Goal: Task Accomplishment & Management: Manage account settings

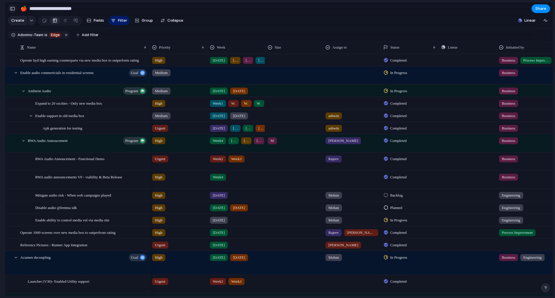
click at [16, 8] on button "button" at bounding box center [12, 8] width 9 height 9
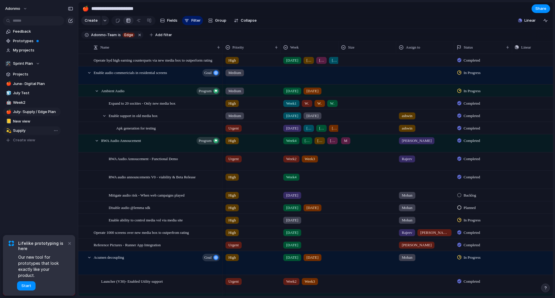
click at [23, 131] on span "Supply" at bounding box center [36, 131] width 46 height 6
type input "******"
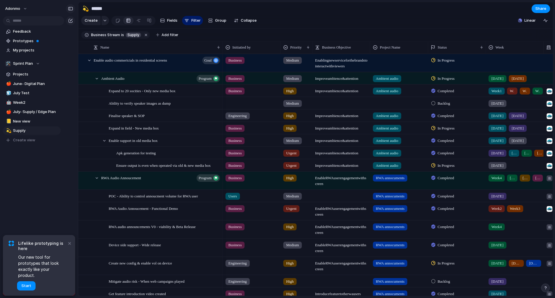
click at [72, 6] on button "button" at bounding box center [70, 8] width 9 height 9
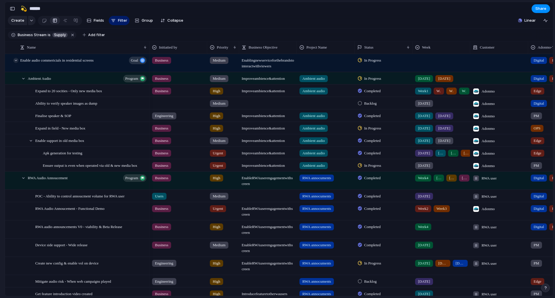
click at [14, 63] on div at bounding box center [15, 60] width 5 height 5
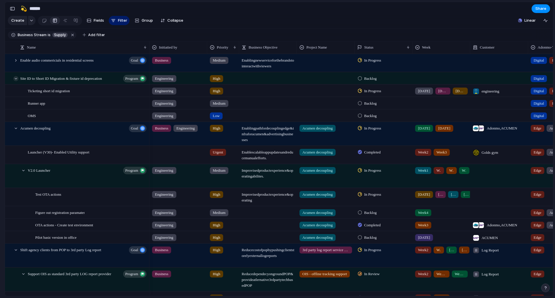
click at [16, 81] on div at bounding box center [15, 78] width 5 height 5
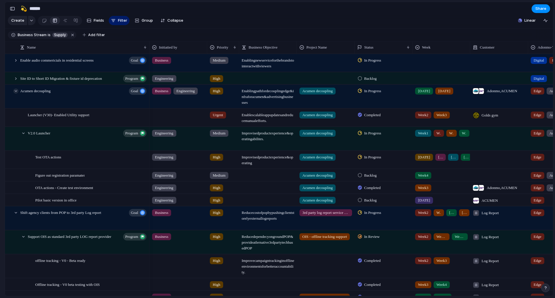
click at [16, 94] on div at bounding box center [15, 90] width 5 height 5
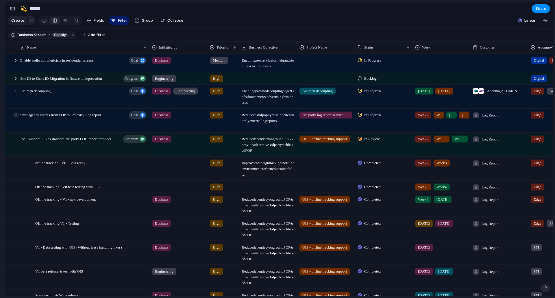
click at [17, 118] on div at bounding box center [15, 114] width 5 height 5
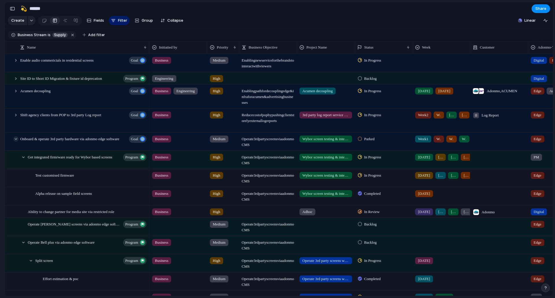
click at [18, 142] on div at bounding box center [15, 138] width 5 height 5
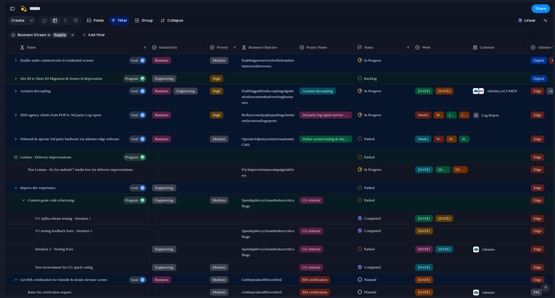
click at [15, 160] on div at bounding box center [15, 157] width 5 height 5
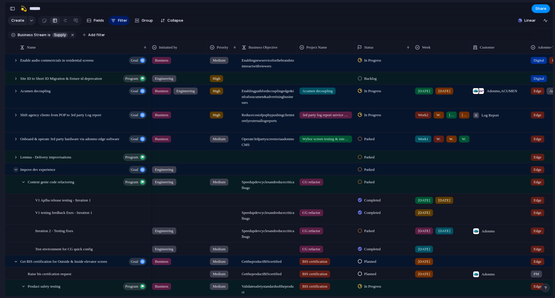
click at [15, 172] on div at bounding box center [15, 169] width 5 height 5
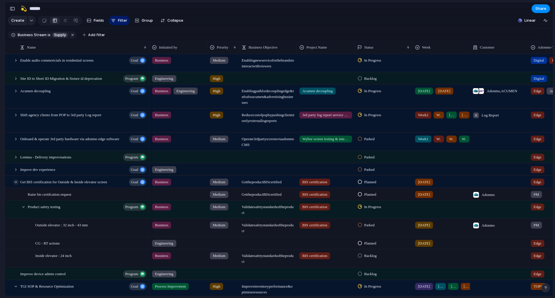
click at [16, 185] on div at bounding box center [15, 181] width 5 height 5
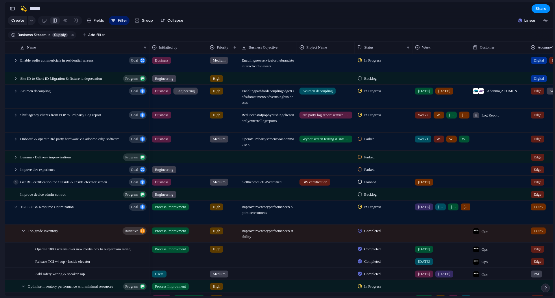
scroll to position [87, 0]
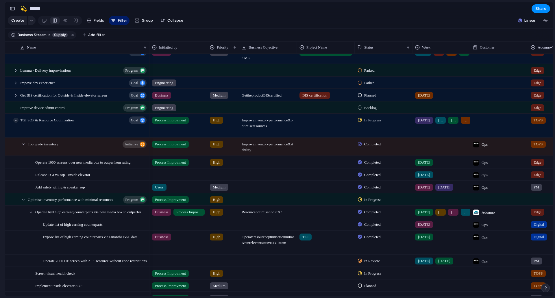
click at [17, 123] on div at bounding box center [15, 120] width 5 height 5
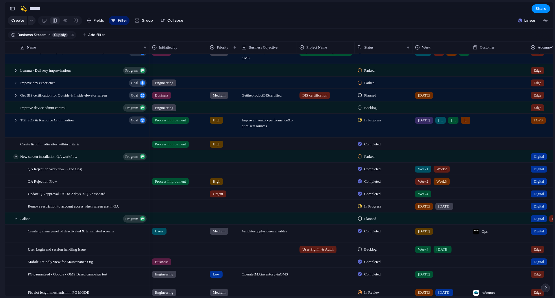
click at [16, 159] on div at bounding box center [15, 156] width 5 height 5
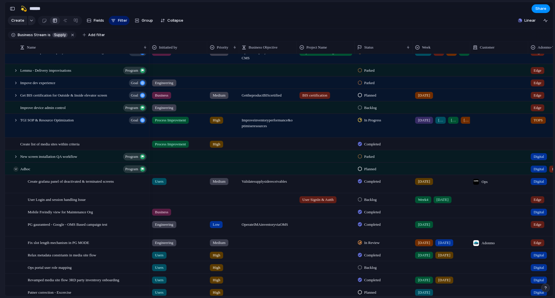
click at [16, 172] on div at bounding box center [15, 168] width 5 height 5
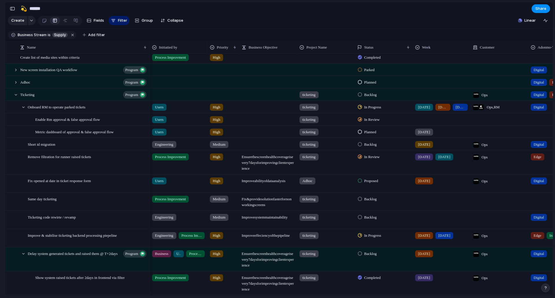
scroll to position [202, 0]
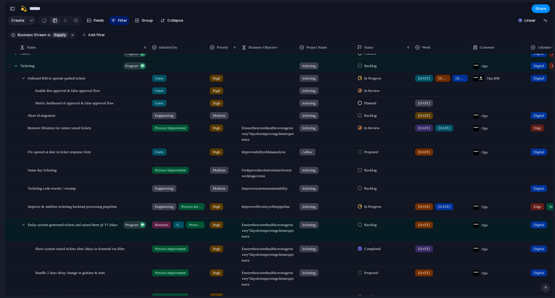
click at [16, 72] on div at bounding box center [13, 66] width 16 height 12
click at [15, 68] on div at bounding box center [15, 65] width 5 height 5
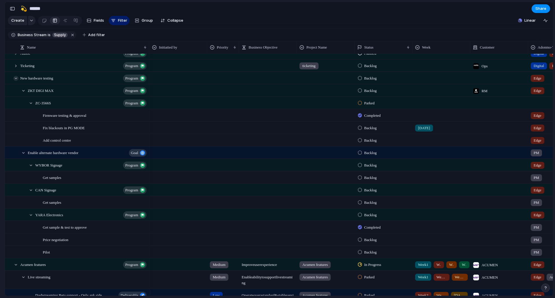
click at [16, 81] on div at bounding box center [15, 78] width 5 height 5
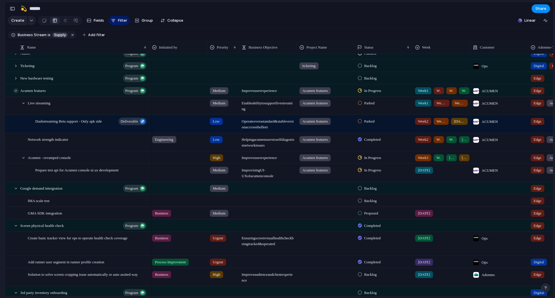
click at [16, 93] on div at bounding box center [15, 90] width 5 height 5
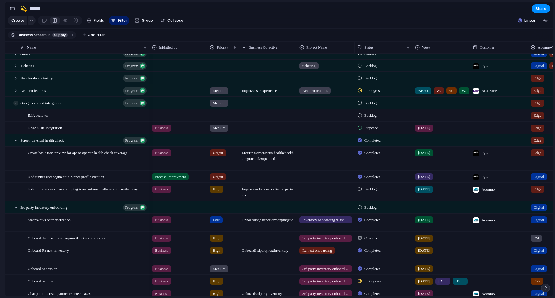
click at [17, 106] on div at bounding box center [15, 103] width 5 height 5
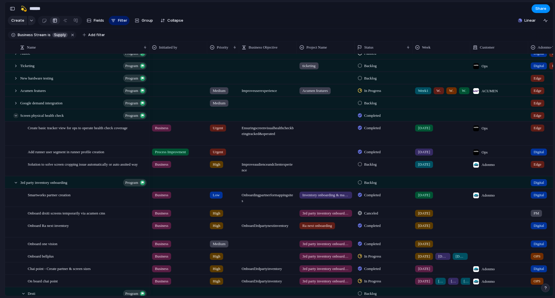
drag, startPoint x: 16, startPoint y: 120, endPoint x: 15, endPoint y: 123, distance: 3.3
click at [15, 118] on div at bounding box center [15, 115] width 5 height 5
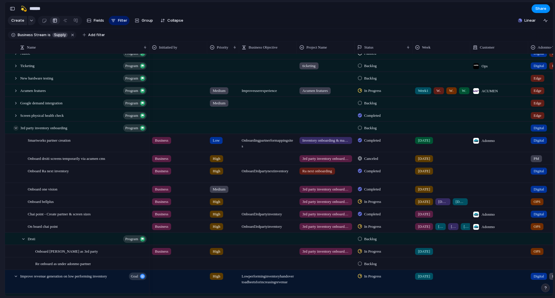
click at [18, 131] on div at bounding box center [15, 127] width 5 height 5
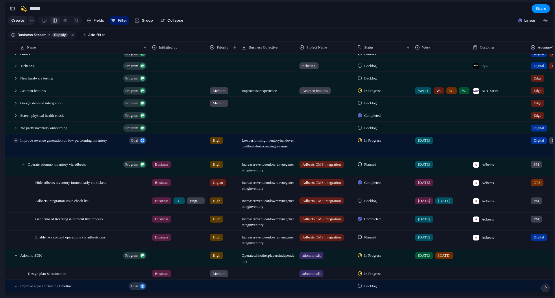
click at [16, 143] on div at bounding box center [15, 140] width 5 height 5
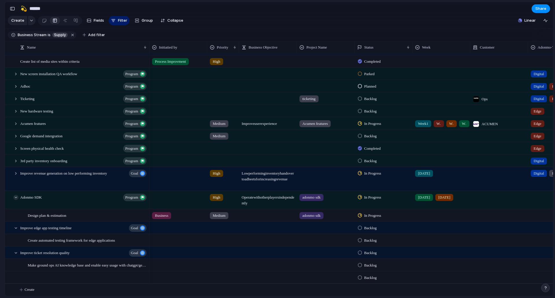
click at [15, 196] on div at bounding box center [15, 197] width 5 height 5
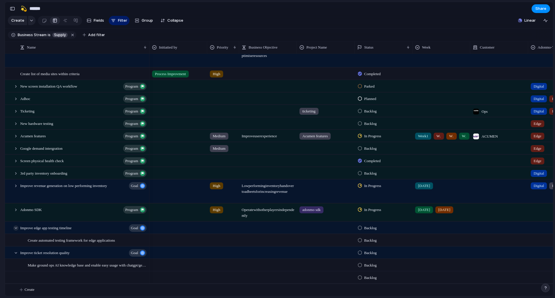
click at [15, 226] on div at bounding box center [15, 227] width 5 height 5
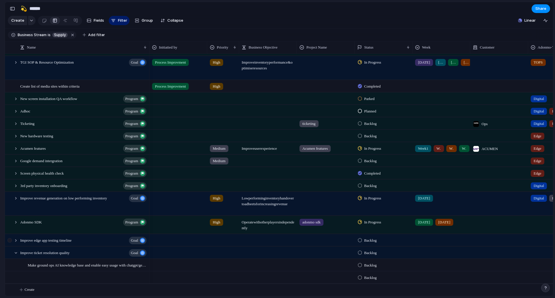
scroll to position [149, 0]
click at [14, 242] on div at bounding box center [15, 240] width 5 height 5
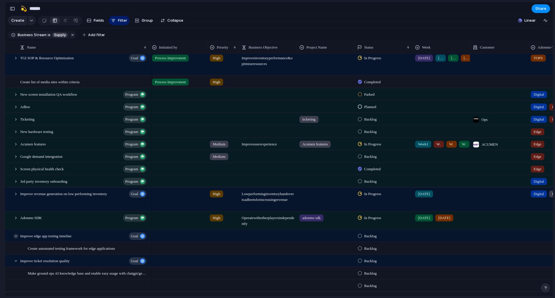
click at [16, 239] on div at bounding box center [15, 235] width 5 height 5
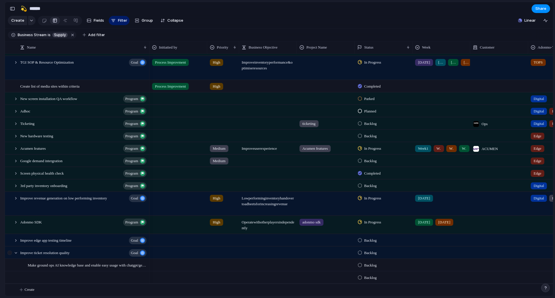
click at [14, 256] on div at bounding box center [10, 255] width 10 height 16
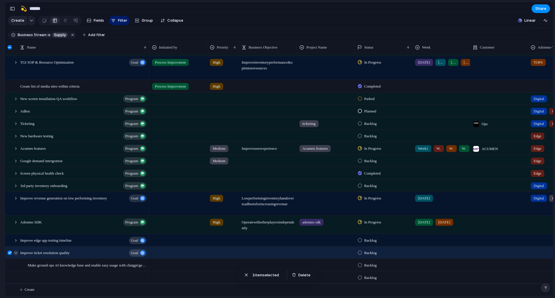
click at [15, 253] on div at bounding box center [15, 252] width 5 height 5
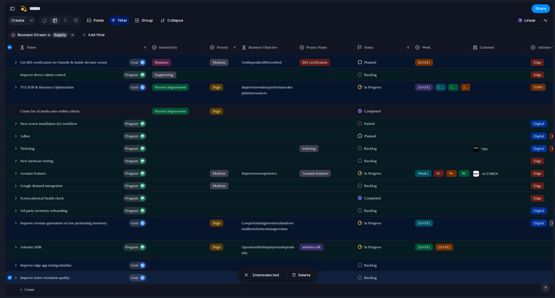
click at [8, 278] on div at bounding box center [10, 277] width 4 height 4
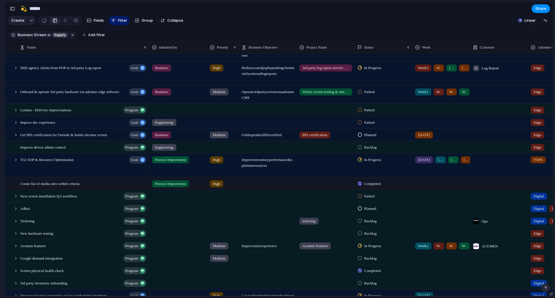
scroll to position [0, 0]
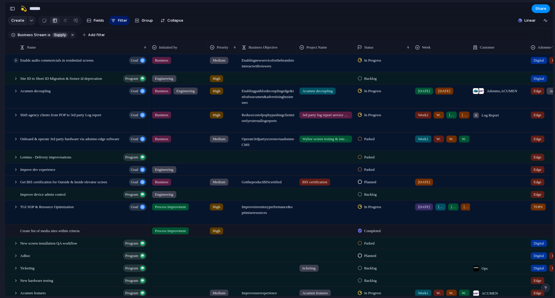
click at [17, 63] on div at bounding box center [15, 60] width 5 height 5
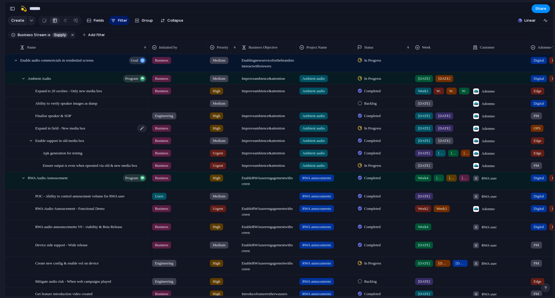
click at [80, 131] on span "Expand in field - New media box" at bounding box center [60, 128] width 50 height 7
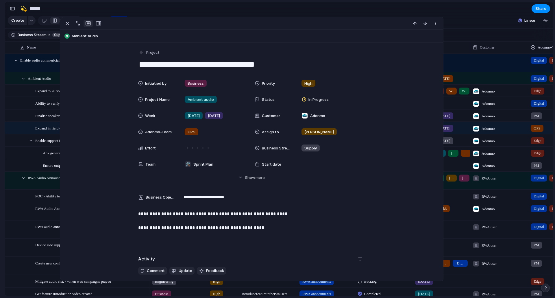
click at [224, 64] on textarea "**********" at bounding box center [251, 64] width 226 height 12
type textarea "**********"
click at [0, 112] on section "🛠️ Sprint Plan Projects 🍎 June- Digital Plan 🧊 July Test 🤖 Week2 🍎 July- Supply…" at bounding box center [32, 100] width 64 height 90
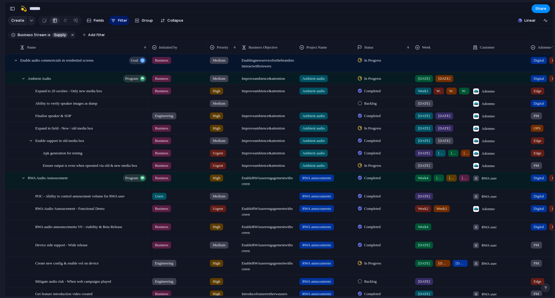
click at [454, 132] on div "[DATE] [DATE]" at bounding box center [441, 127] width 57 height 10
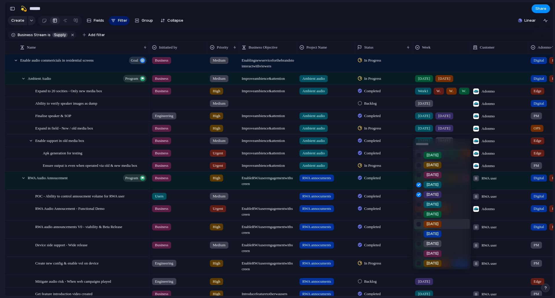
scroll to position [41, 0]
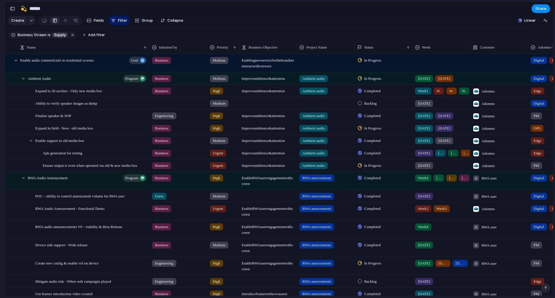
click at [0, 153] on div "Week1 Week2 Week3 Week4 [DATE] [DATE] [DATE] [DATE] [DATE] [DATE] [DATE] [DATE]…" at bounding box center [277, 149] width 555 height 298
click at [459, 119] on div "[DATE] [DATE]" at bounding box center [441, 115] width 57 height 10
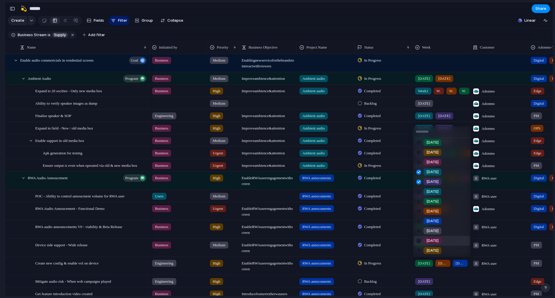
click at [420, 237] on div at bounding box center [418, 241] width 10 height 10
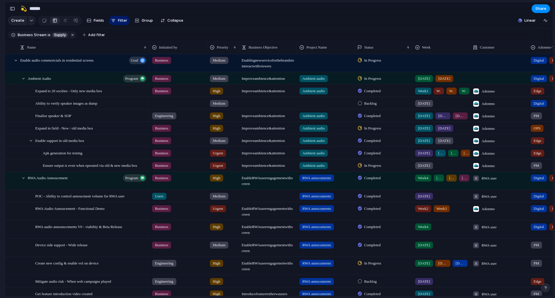
click at [0, 176] on div "Week1 Week2 Week3 Week4 [DATE] [DATE] [DATE] [DATE] [DATE] [DATE] [DATE] [DATE]…" at bounding box center [277, 149] width 555 height 298
click at [459, 132] on div "[DATE] [DATE]" at bounding box center [441, 127] width 57 height 10
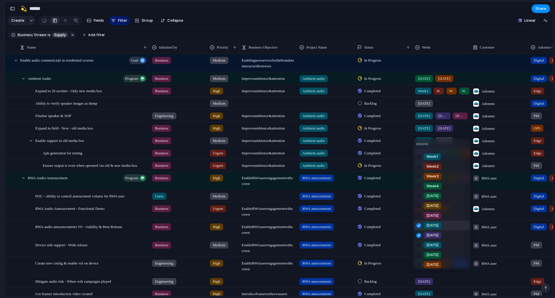
click at [461, 121] on div "Week1 Week2 Week3 Week4 [DATE] [DATE] [DATE] [DATE] [DATE] [DATE] [DATE] [DATE]…" at bounding box center [277, 149] width 555 height 298
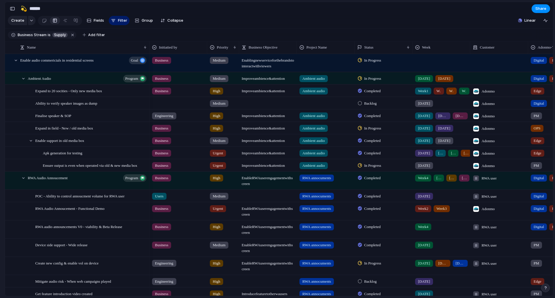
click at [461, 119] on div "[DATE]" at bounding box center [459, 115] width 15 height 7
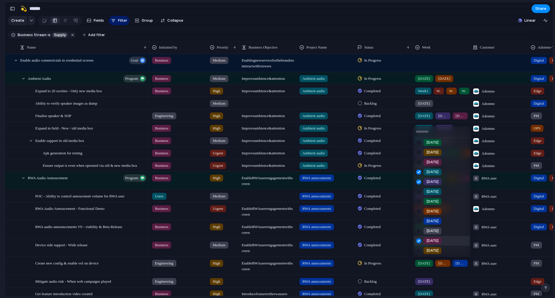
click at [417, 241] on div at bounding box center [418, 241] width 10 height 10
click at [402, 150] on div "Week1 Week2 Week3 Week4 [DATE] [DATE] [DATE] [DATE] [DATE] [DATE] [DATE] [DATE]…" at bounding box center [277, 149] width 555 height 298
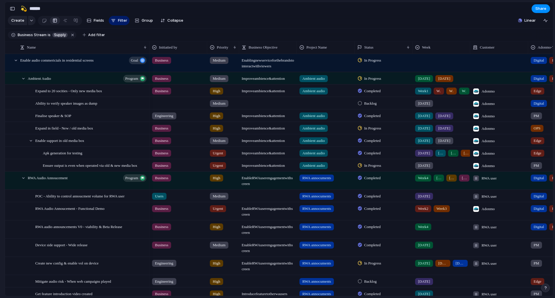
click at [462, 144] on div "[DATE] [DATE]" at bounding box center [441, 140] width 57 height 10
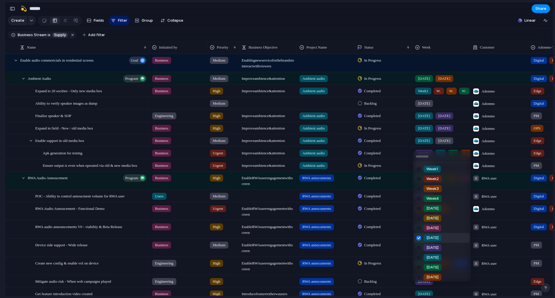
click at [461, 136] on div "Week1 Week2 Week3 Week4 [DATE] [DATE] [DATE] [DATE] [DATE] [DATE] [DATE] [DATE]…" at bounding box center [277, 149] width 555 height 298
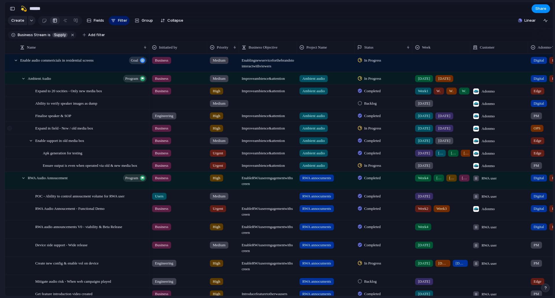
click at [10, 130] on div at bounding box center [10, 128] width 4 height 4
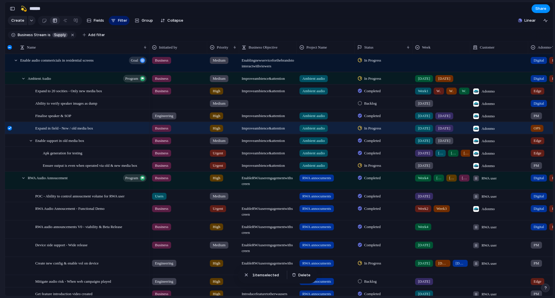
click at [455, 132] on div "[DATE] [DATE]" at bounding box center [441, 127] width 57 height 10
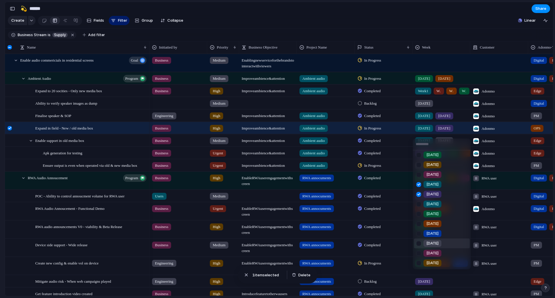
click at [419, 244] on div at bounding box center [418, 243] width 10 height 10
click at [418, 250] on div at bounding box center [418, 253] width 10 height 10
click at [418, 245] on div at bounding box center [418, 243] width 10 height 10
click at [418, 244] on div at bounding box center [418, 243] width 10 height 10
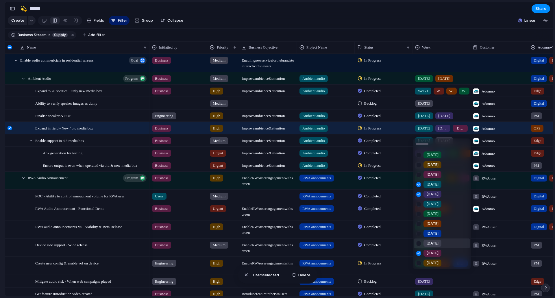
click at [418, 244] on div at bounding box center [418, 243] width 10 height 10
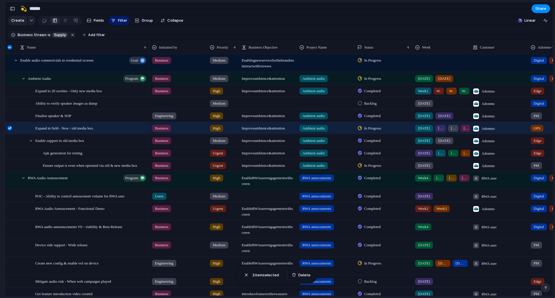
click at [0, 148] on div "Week1 Week2 Week3 Week4 [DATE] [DATE] [DATE] [DATE] [DATE] [DATE] [DATE] [DATE]…" at bounding box center [277, 149] width 555 height 298
click at [9, 130] on div at bounding box center [10, 128] width 4 height 4
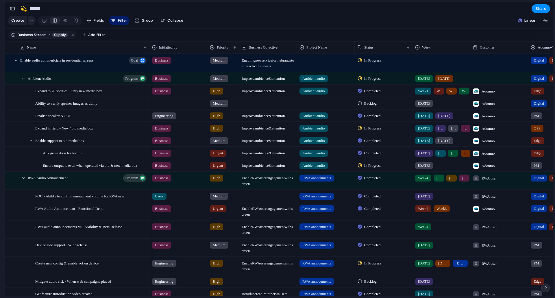
click at [447, 169] on div "[DATE]" at bounding box center [441, 164] width 57 height 10
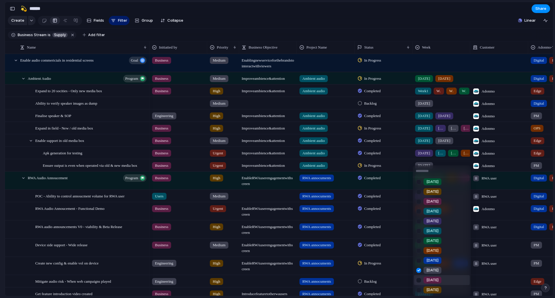
click at [433, 277] on div "[DATE]" at bounding box center [432, 279] width 18 height 7
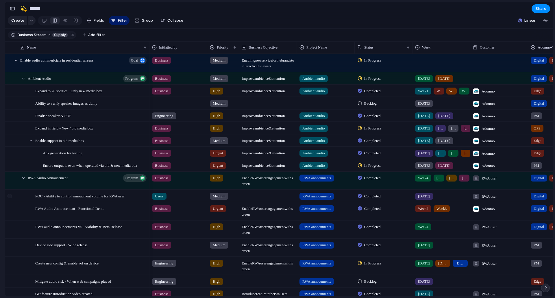
scroll to position [29, 0]
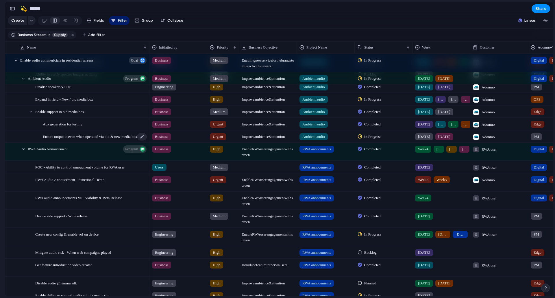
click at [78, 140] on span "Ensure output is even when operated via old & new media box" at bounding box center [90, 136] width 94 height 7
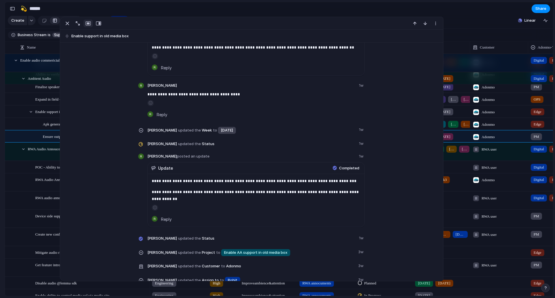
scroll to position [202, 0]
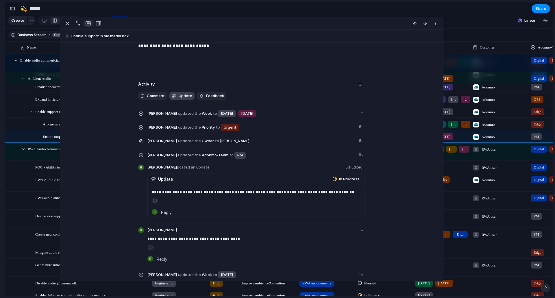
click at [177, 92] on button "Update" at bounding box center [181, 96] width 25 height 8
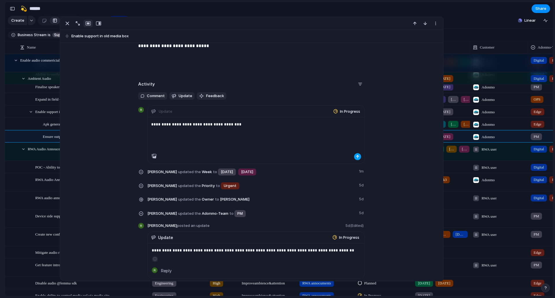
click at [356, 156] on div "button" at bounding box center [357, 156] width 3 height 3
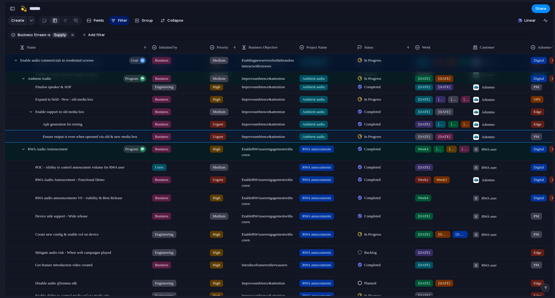
click at [0, 172] on div "Feedback Prototypes My projects 🛠️ Sprint Plan Projects 🍎 June- Digital Plan 🧊 …" at bounding box center [32, 95] width 64 height 191
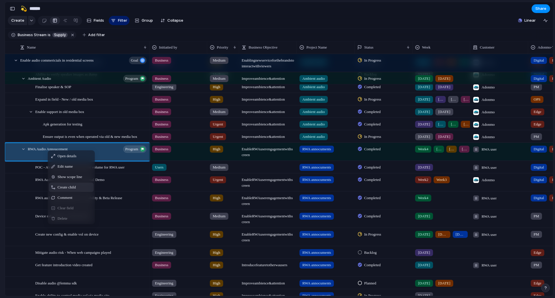
click at [67, 190] on span "Create child" at bounding box center [66, 187] width 18 height 6
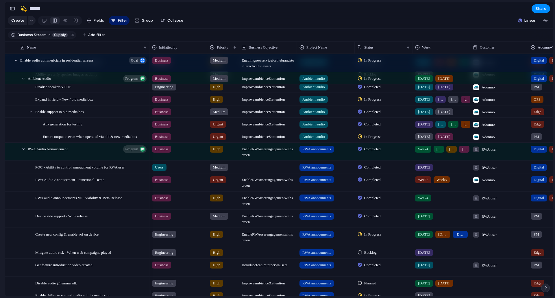
scroll to position [51, 0]
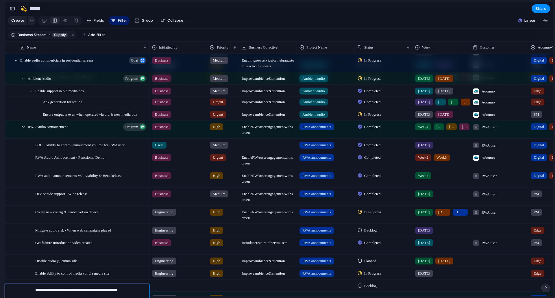
type textarea "**********"
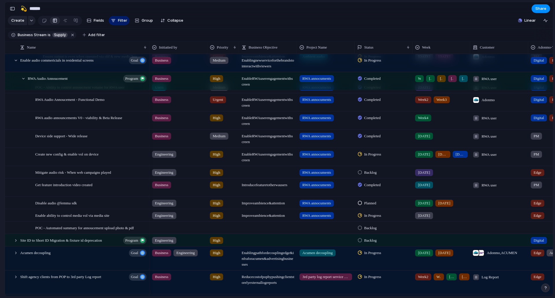
scroll to position [109, 0]
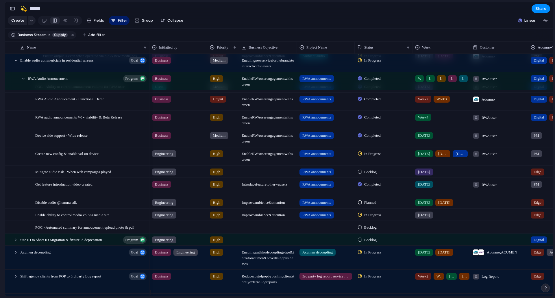
click at [169, 231] on div at bounding box center [178, 226] width 57 height 10
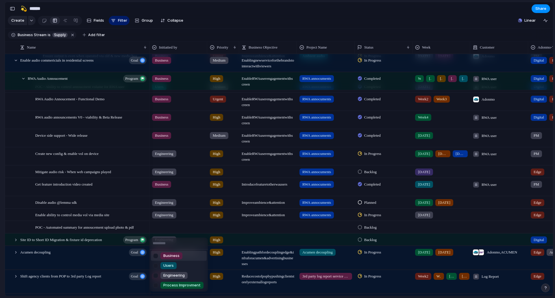
click at [184, 258] on li "Business" at bounding box center [179, 256] width 56 height 10
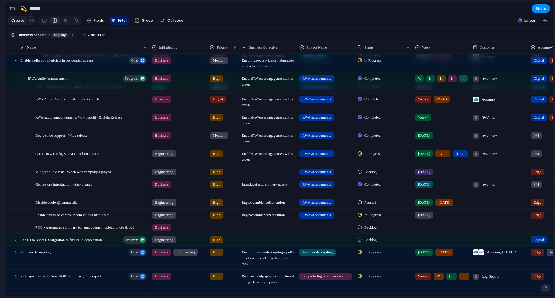
click at [219, 231] on div at bounding box center [222, 226] width 31 height 10
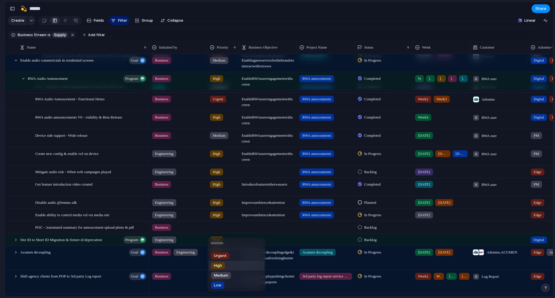
click at [226, 268] on li "High" at bounding box center [237, 266] width 56 height 10
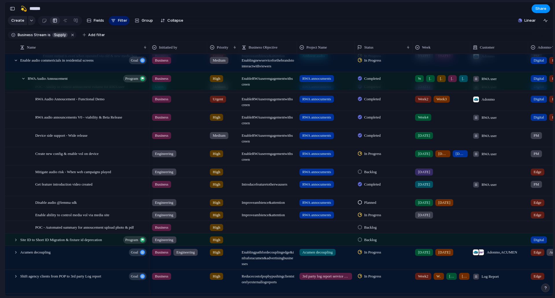
click at [270, 218] on span "Improve ambience & attention" at bounding box center [267, 213] width 57 height 9
click at [267, 227] on div at bounding box center [267, 224] width 57 height 6
type textarea "**********"
click at [350, 220] on div "RWA annocuments" at bounding box center [326, 215] width 58 height 12
click at [270, 235] on div "Order Form Enhancement Plan Portal Enhancement P&L Shareable Client Report Sale…" at bounding box center [277, 149] width 555 height 298
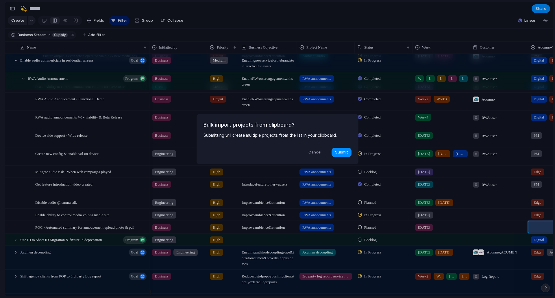
scroll to position [0, 33]
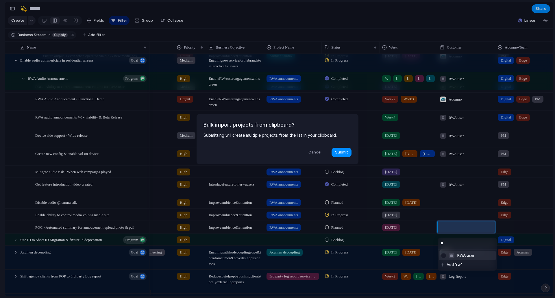
type input "***"
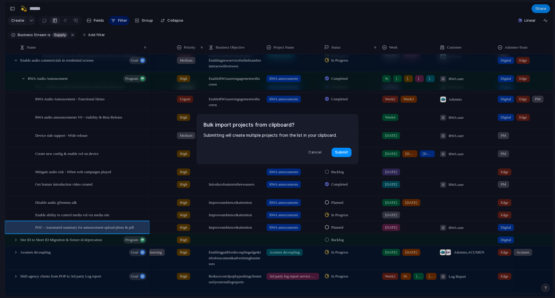
scroll to position [0, 0]
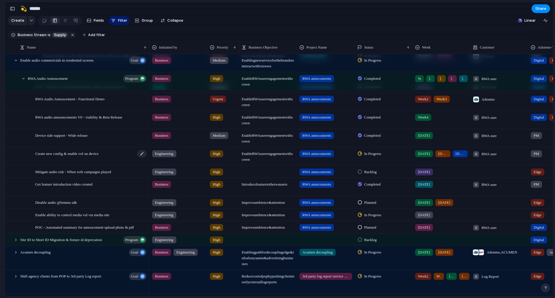
click at [89, 157] on span "Create new config & enable vol on device" at bounding box center [66, 153] width 63 height 7
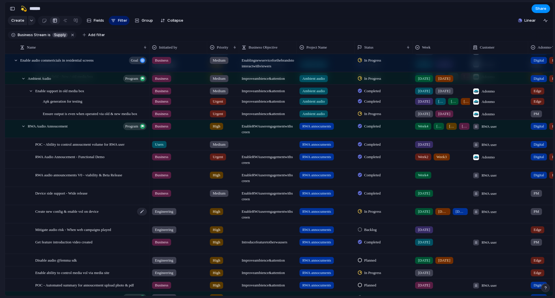
click at [90, 214] on span "Create new config & enable vol on device" at bounding box center [66, 211] width 63 height 7
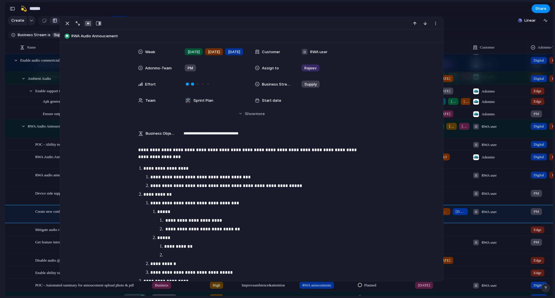
scroll to position [208, 0]
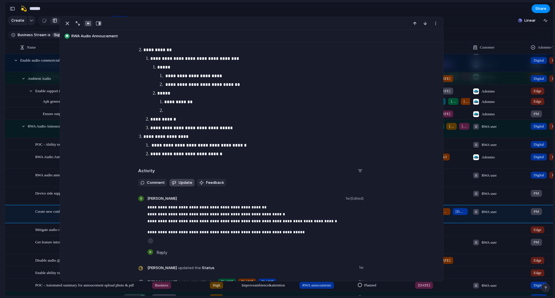
click at [179, 182] on span "Update" at bounding box center [186, 183] width 14 height 6
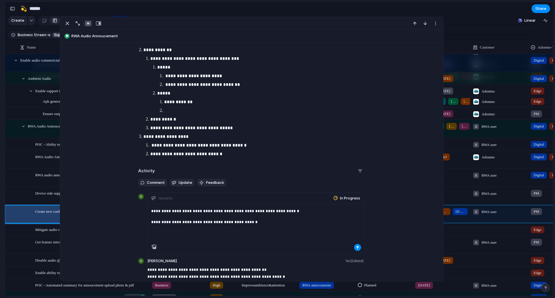
click at [309, 228] on div "**********" at bounding box center [256, 224] width 217 height 40
click at [186, 223] on p "**********" at bounding box center [256, 221] width 210 height 7
click at [263, 225] on p "**********" at bounding box center [256, 221] width 210 height 7
click at [318, 209] on p "**********" at bounding box center [256, 210] width 210 height 7
click at [277, 209] on p "**********" at bounding box center [256, 210] width 210 height 7
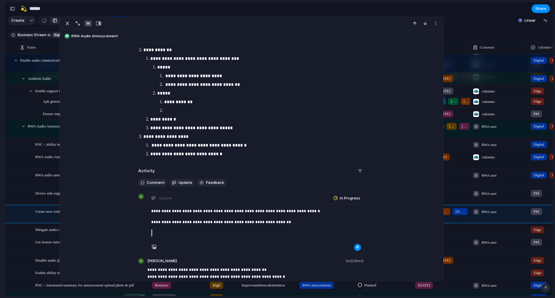
drag, startPoint x: 289, startPoint y: 225, endPoint x: 238, endPoint y: 226, distance: 50.6
click at [238, 226] on div "**********" at bounding box center [256, 224] width 217 height 40
click at [298, 225] on p "**********" at bounding box center [256, 221] width 210 height 7
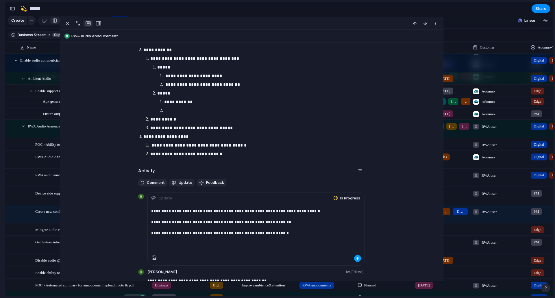
click at [358, 260] on button "button" at bounding box center [357, 258] width 7 height 7
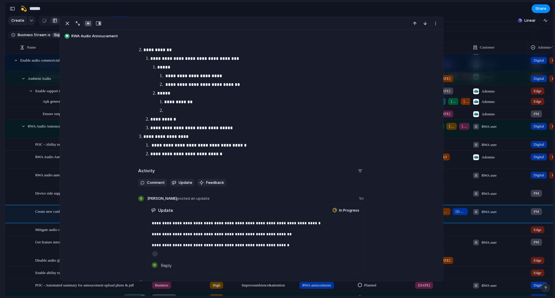
click at [0, 237] on div "Adonmo Feedback Prototypes My projects 🛠️ Sprint Plan Projects 🍎 June- Digital …" at bounding box center [32, 149] width 64 height 298
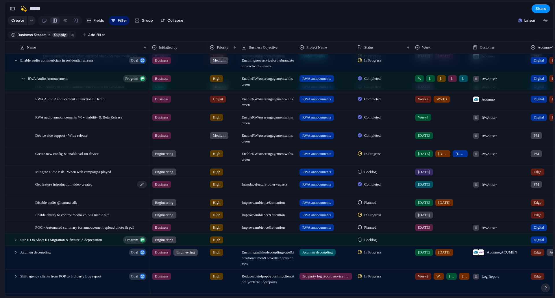
scroll to position [167, 0]
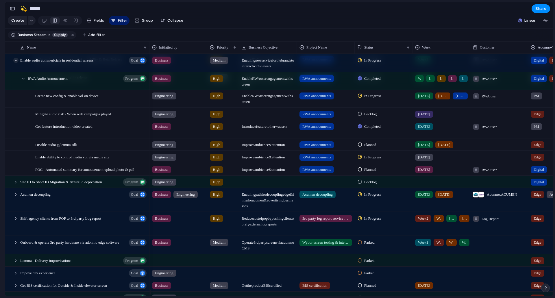
click at [18, 63] on div at bounding box center [15, 60] width 5 height 5
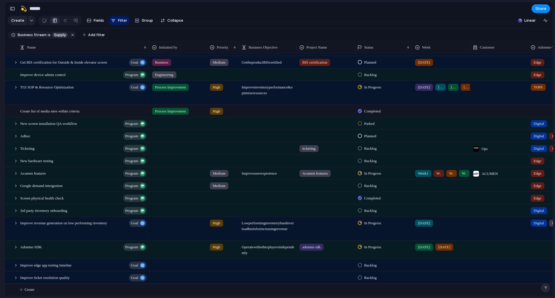
scroll to position [0, 0]
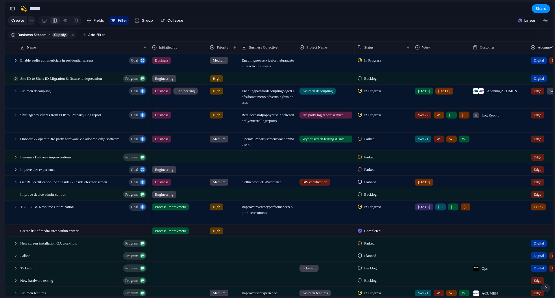
click at [16, 81] on div at bounding box center [15, 78] width 5 height 5
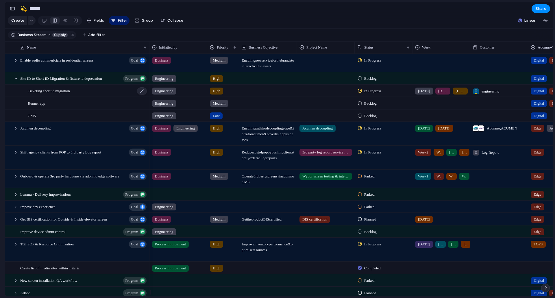
click at [83, 95] on div "Ticketing short id migration" at bounding box center [88, 91] width 120 height 12
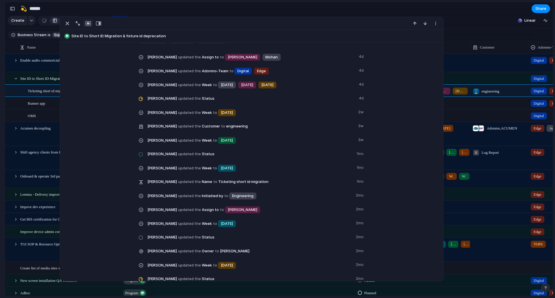
scroll to position [116, 0]
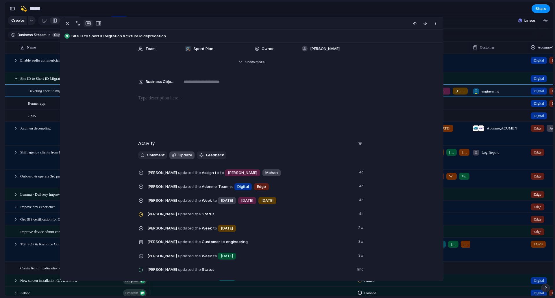
click at [179, 157] on span "Update" at bounding box center [186, 155] width 14 height 6
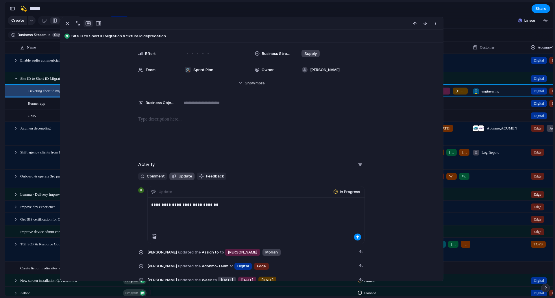
scroll to position [87, 0]
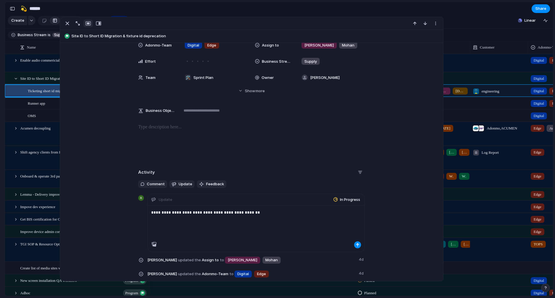
click at [193, 212] on p "**********" at bounding box center [256, 212] width 210 height 7
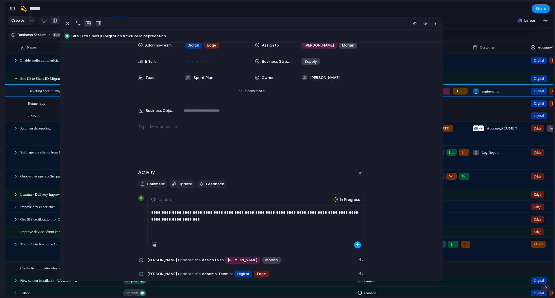
click at [357, 244] on button "button" at bounding box center [357, 244] width 7 height 7
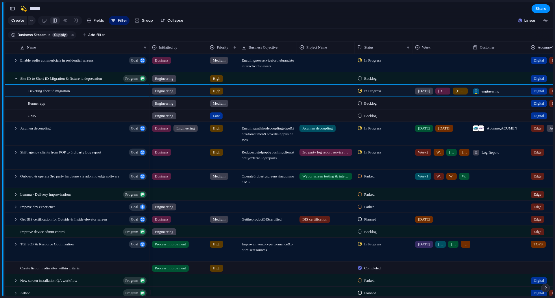
click at [0, 184] on div "Adonmo Feedback Prototypes My projects 🛠️ Sprint Plan Projects 🍎 June- Digital …" at bounding box center [2, 149] width 5 height 298
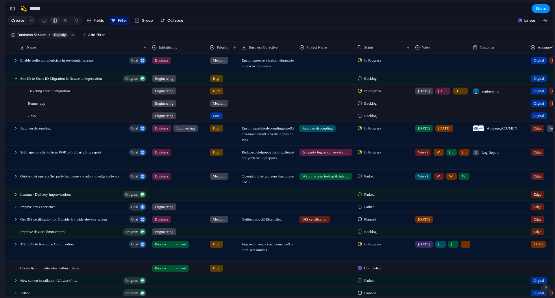
click at [375, 94] on span "In Progress" at bounding box center [372, 91] width 17 height 6
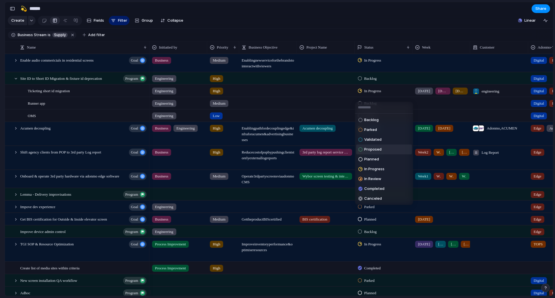
click at [374, 148] on span "Proposed" at bounding box center [372, 149] width 17 height 6
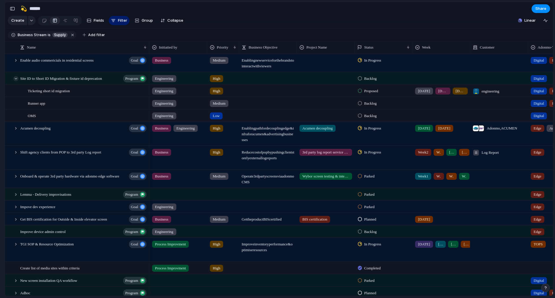
click at [16, 81] on div at bounding box center [15, 78] width 5 height 5
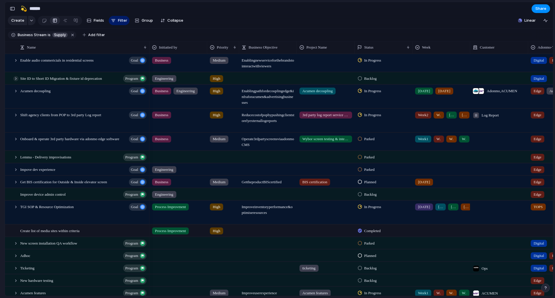
click at [16, 81] on div at bounding box center [15, 78] width 5 height 5
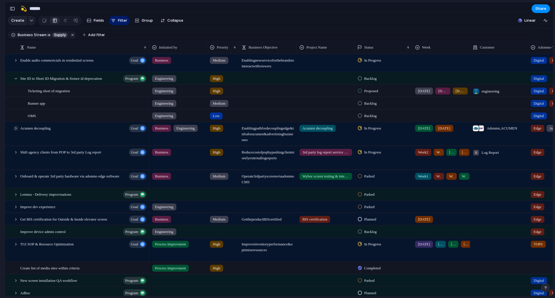
click at [17, 131] on div at bounding box center [15, 128] width 5 height 5
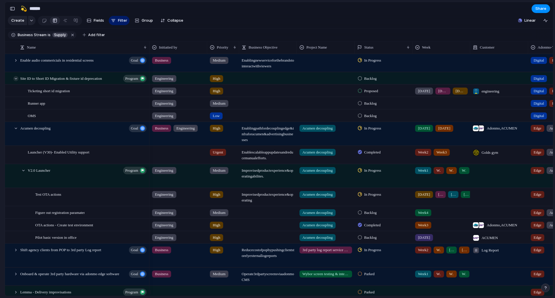
click at [17, 81] on div at bounding box center [15, 78] width 5 height 5
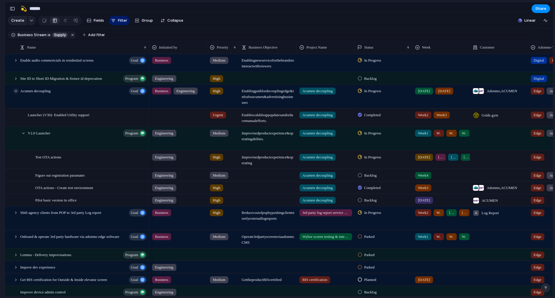
click at [17, 94] on div at bounding box center [15, 90] width 5 height 5
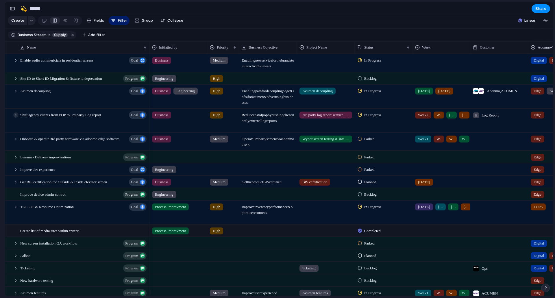
click at [15, 118] on div at bounding box center [15, 114] width 5 height 5
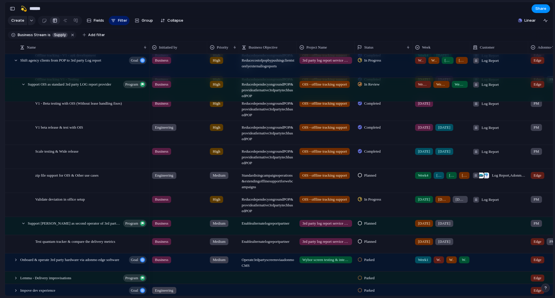
scroll to position [144, 0]
click at [456, 202] on span "[DATE]" at bounding box center [459, 199] width 9 height 6
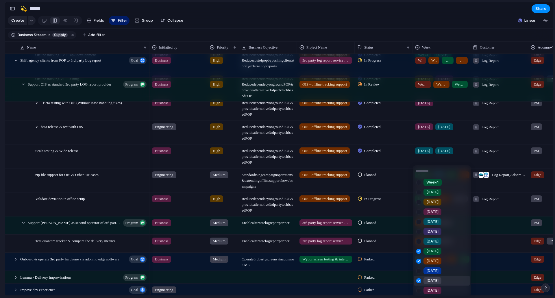
scroll to position [41, 0]
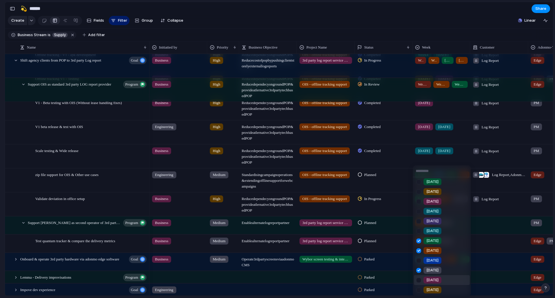
click at [429, 277] on span "[DATE]" at bounding box center [432, 280] width 12 height 6
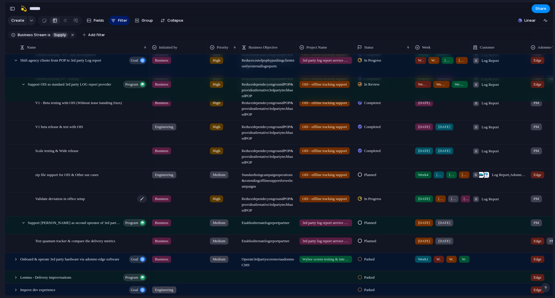
click at [84, 202] on span "Validate deviation in office setup" at bounding box center [60, 198] width 50 height 7
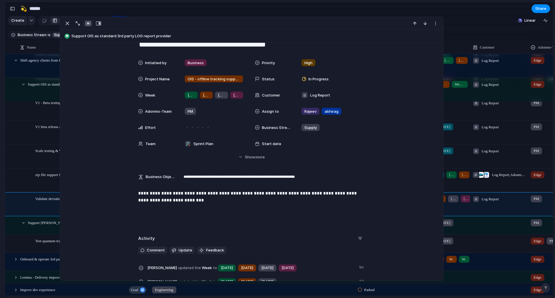
scroll to position [107, 0]
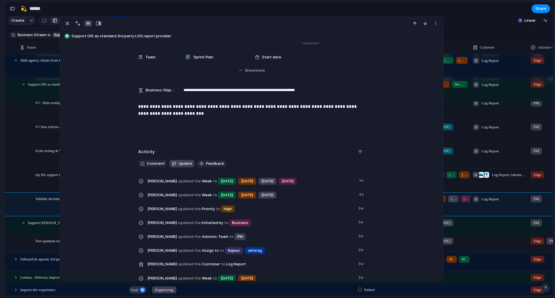
click at [179, 162] on span "Update" at bounding box center [186, 164] width 14 height 6
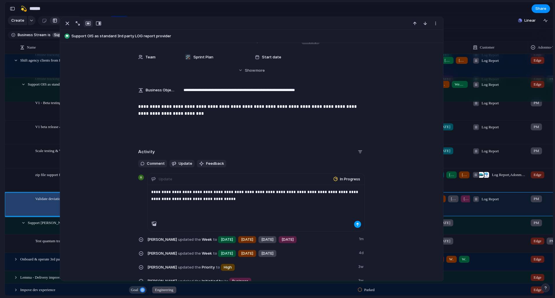
click at [356, 226] on button "button" at bounding box center [357, 224] width 7 height 7
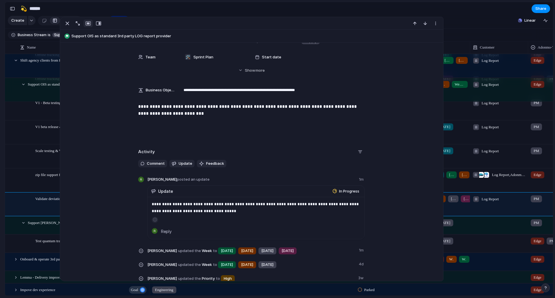
click at [0, 170] on div "Feedback Prototypes My projects 🛠️ Sprint Plan Projects 🍎 June- Digital Plan 🧊 …" at bounding box center [32, 95] width 64 height 191
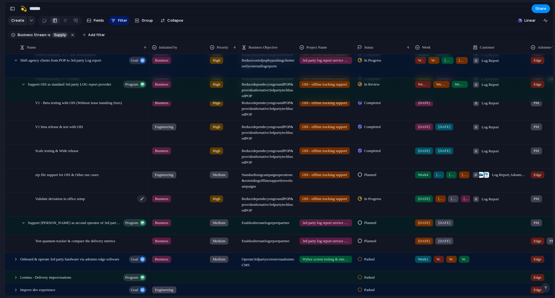
scroll to position [173, 0]
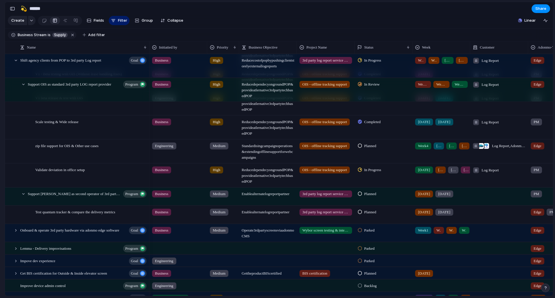
click at [459, 216] on div "[DATE] [DATE]" at bounding box center [441, 211] width 57 height 10
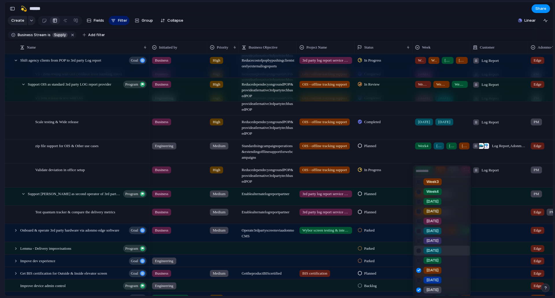
scroll to position [41, 0]
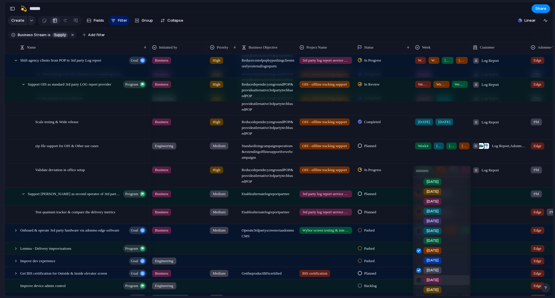
drag, startPoint x: 444, startPoint y: 280, endPoint x: 423, endPoint y: 281, distance: 21.1
click at [444, 280] on li "[DATE]" at bounding box center [442, 280] width 56 height 10
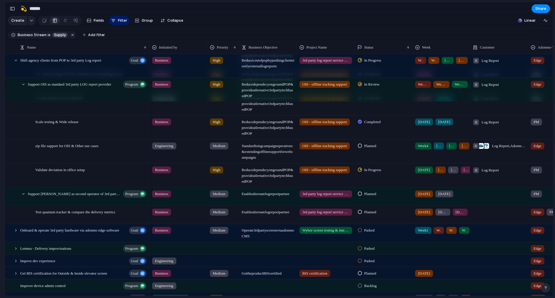
click at [412, 155] on div "Planned" at bounding box center [383, 151] width 58 height 23
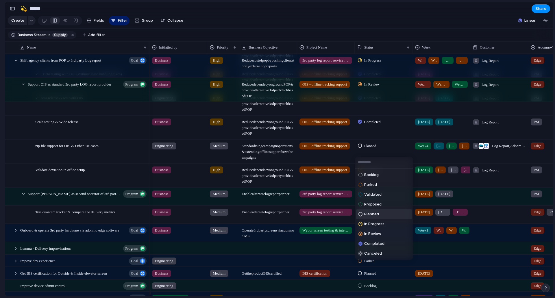
click at [418, 152] on div "Backlog Parked Validated Proposed Planned In Progress In Review Completed Cance…" at bounding box center [277, 149] width 555 height 298
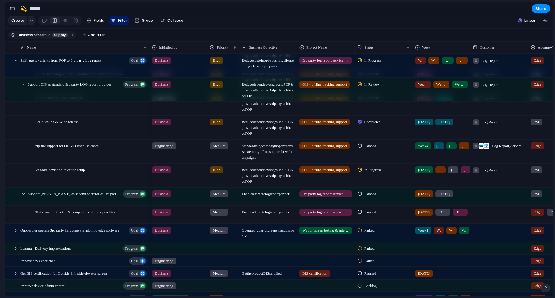
click at [418, 149] on span "Week4" at bounding box center [423, 146] width 10 height 6
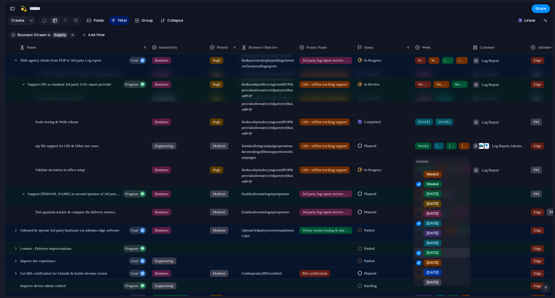
scroll to position [0, 0]
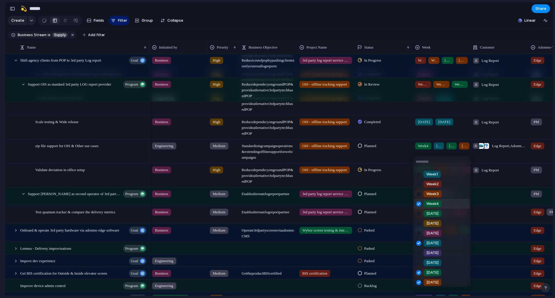
click at [416, 203] on div at bounding box center [418, 204] width 10 height 10
click at [419, 242] on div at bounding box center [418, 243] width 10 height 10
click at [417, 266] on div at bounding box center [418, 263] width 10 height 10
click at [417, 264] on div at bounding box center [418, 263] width 10 height 10
click at [416, 270] on div at bounding box center [418, 273] width 10 height 10
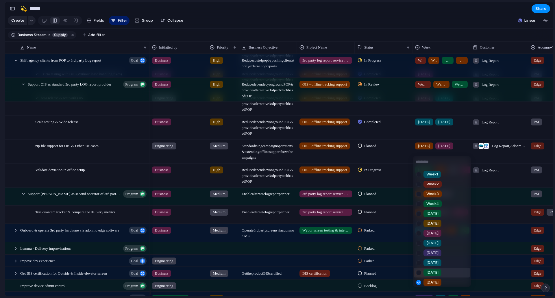
click at [419, 279] on div at bounding box center [418, 282] width 10 height 10
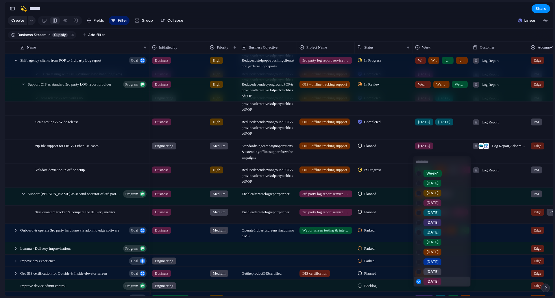
scroll to position [41, 0]
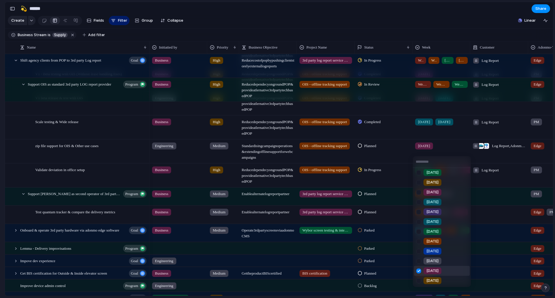
click at [416, 268] on div at bounding box center [418, 271] width 10 height 10
click at [419, 278] on div at bounding box center [418, 281] width 10 height 10
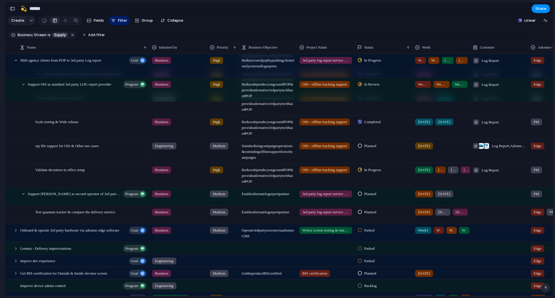
click at [0, 164] on div "Week1 Week2 Week3 Week4 [DATE] [DATE] [DATE] [DATE] [DATE] [DATE] [DATE] [DATE]…" at bounding box center [277, 149] width 555 height 298
click at [448, 173] on div "[DATE]" at bounding box center [453, 169] width 10 height 7
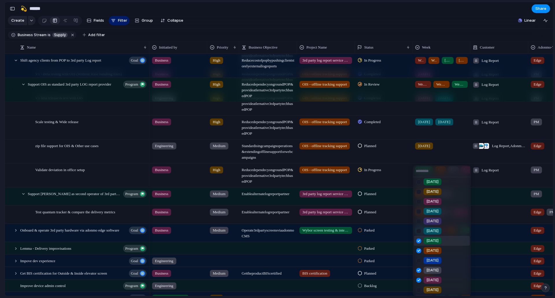
click at [415, 238] on div at bounding box center [418, 241] width 10 height 10
click at [420, 246] on div at bounding box center [418, 251] width 10 height 10
click at [416, 267] on div at bounding box center [418, 270] width 10 height 10
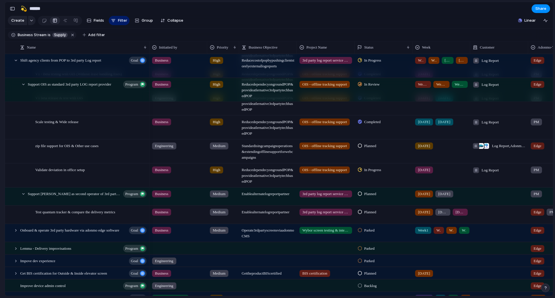
click at [502, 254] on div "Week1 Week2 Week3 Week4 [DATE] [DATE] [DATE] [DATE] [DATE] [DATE] [DATE] [DATE]…" at bounding box center [277, 149] width 555 height 298
click at [18, 63] on div at bounding box center [15, 60] width 5 height 5
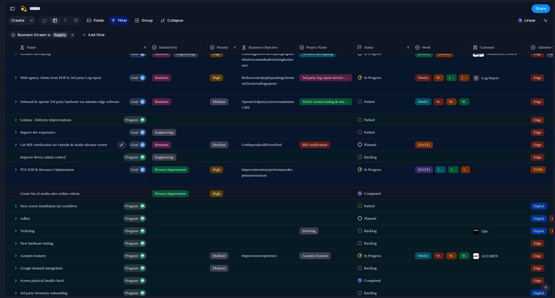
scroll to position [8, 0]
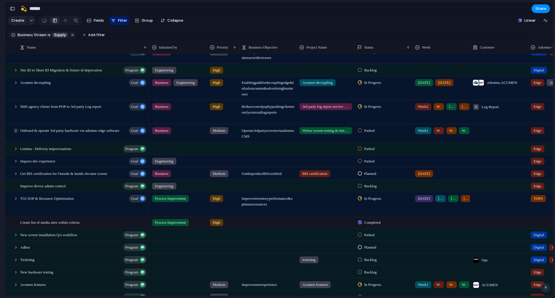
click at [16, 133] on div at bounding box center [15, 130] width 5 height 5
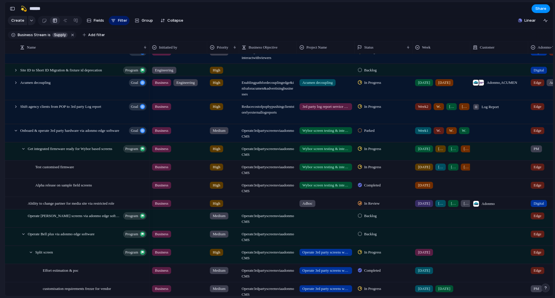
click at [374, 170] on span "In Progress" at bounding box center [372, 167] width 17 height 6
click at [374, 170] on div "Backlog Parked Validated Proposed Planned In Progress In Review Completed Cance…" at bounding box center [277, 149] width 555 height 298
click at [102, 166] on div "Test customised firmware" at bounding box center [91, 170] width 112 height 18
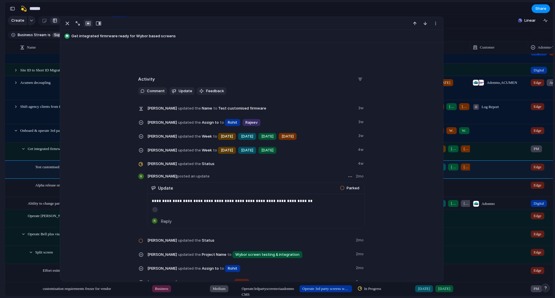
scroll to position [144, 0]
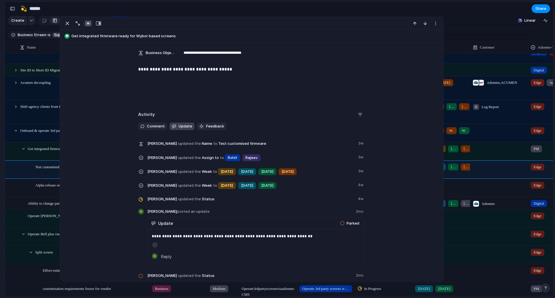
click at [182, 125] on span "Update" at bounding box center [186, 126] width 14 height 6
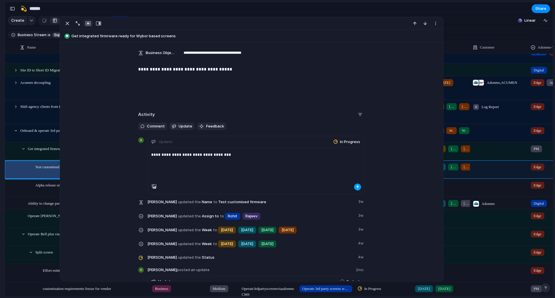
click at [359, 187] on div "**********" at bounding box center [256, 171] width 217 height 46
click at [356, 187] on div "button" at bounding box center [357, 186] width 3 height 3
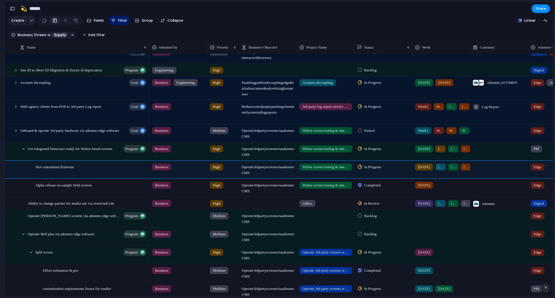
click at [0, 203] on div "Adonmo Feedback Prototypes My projects 🛠️ Sprint Plan Projects 🍎 June- Digital …" at bounding box center [32, 149] width 64 height 298
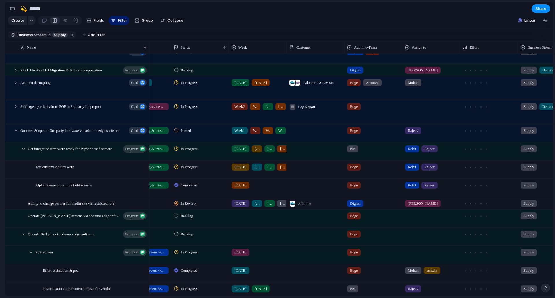
scroll to position [0, 112]
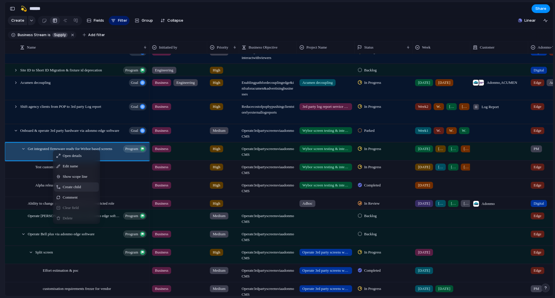
click at [74, 190] on span "Create child" at bounding box center [72, 187] width 18 height 6
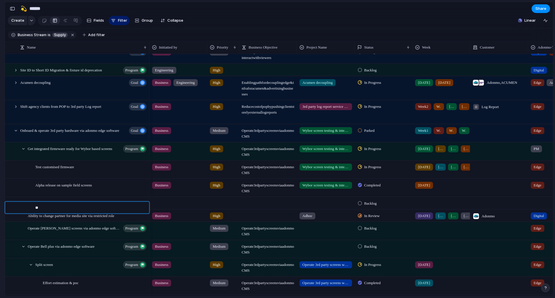
type textarea "*"
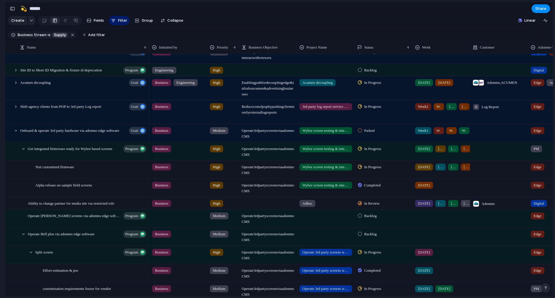
click at [380, 206] on span "In Review" at bounding box center [372, 203] width 16 height 6
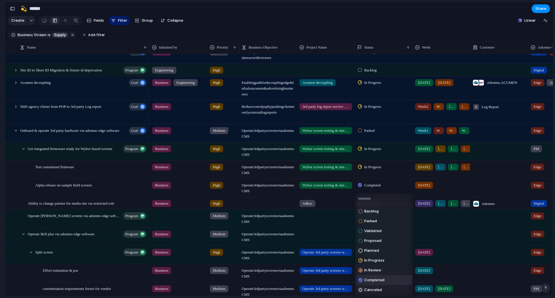
click at [374, 282] on span "Completed" at bounding box center [374, 280] width 20 height 6
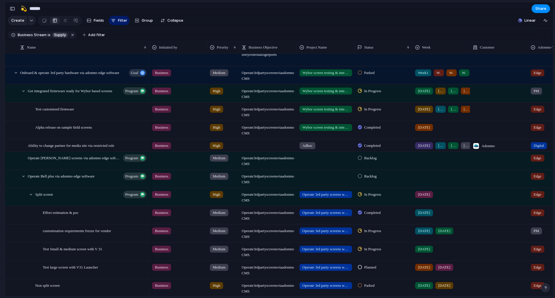
click at [458, 149] on div "[DATE] [DATE] [DATE] [DATE]" at bounding box center [441, 145] width 57 height 10
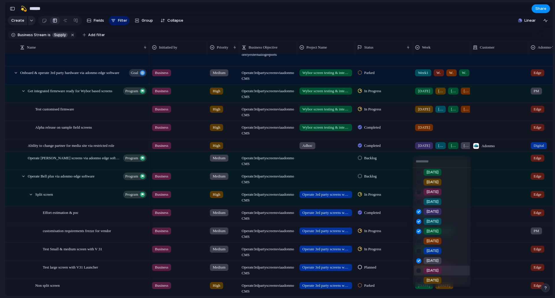
click at [0, 180] on div "Week1 Week2 Week3 Week4 [DATE] [DATE] [DATE] [DATE] [DATE] [DATE] [DATE] [DATE]…" at bounding box center [277, 149] width 555 height 298
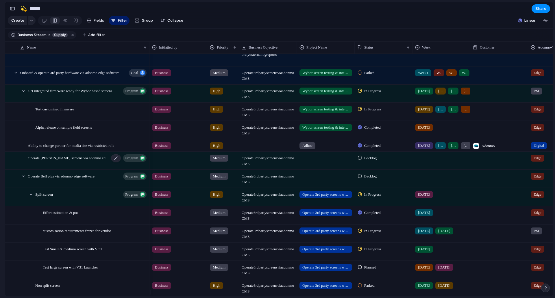
click at [85, 161] on span "Operate [PERSON_NAME] screens via adonmo edge software" at bounding box center [68, 157] width 81 height 7
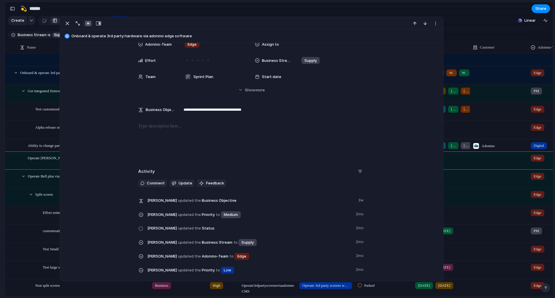
scroll to position [58, 0]
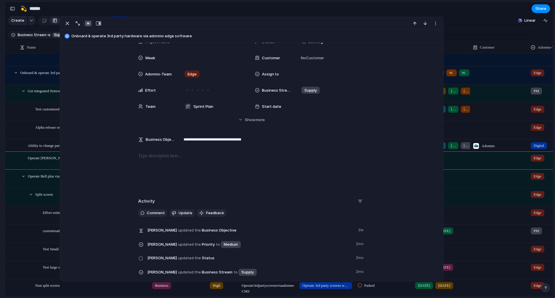
click at [175, 207] on div "Activity Comment Update Feedback [PERSON_NAME] updated the Business Objective 3…" at bounding box center [251, 280] width 226 height 168
click at [179, 210] on span "Update" at bounding box center [186, 213] width 14 height 6
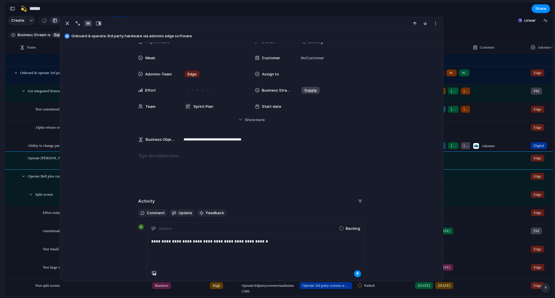
click at [207, 241] on p "**********" at bounding box center [256, 241] width 210 height 7
click at [325, 235] on div "**********" at bounding box center [256, 252] width 217 height 36
click at [324, 238] on p "**********" at bounding box center [256, 241] width 210 height 7
click at [356, 272] on div "button" at bounding box center [357, 273] width 3 height 3
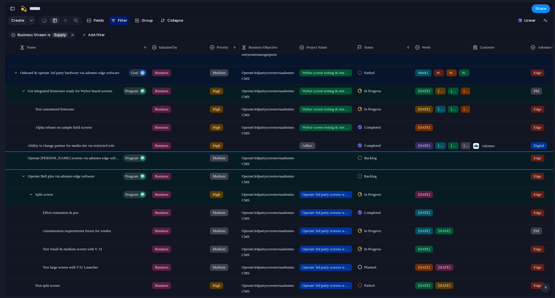
click at [0, 204] on div "Adonmo Feedback Prototypes My projects 🛠️ Sprint Plan Projects 🍎 June- Digital …" at bounding box center [32, 149] width 64 height 298
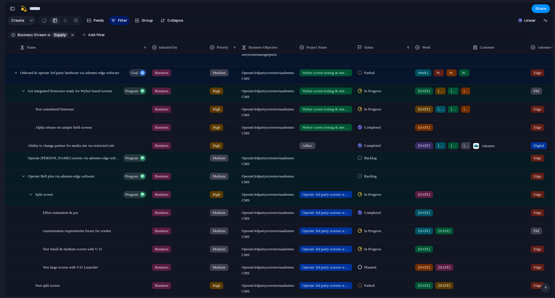
click at [365, 161] on span "Backlog" at bounding box center [370, 158] width 12 height 6
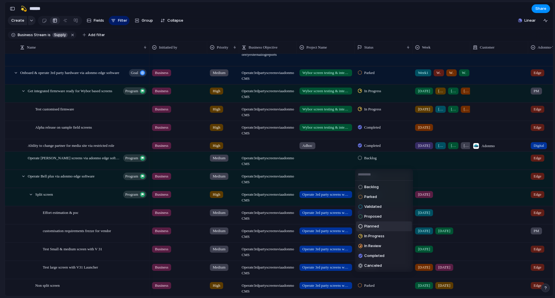
click at [379, 227] on li "Planned" at bounding box center [384, 226] width 56 height 10
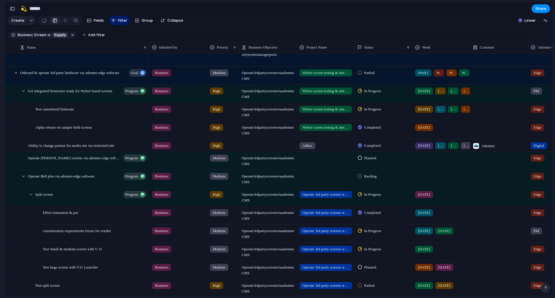
click at [443, 160] on div at bounding box center [441, 157] width 57 height 10
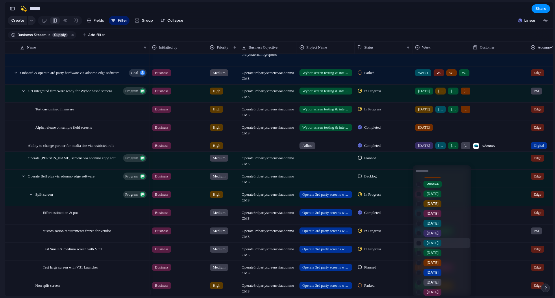
scroll to position [41, 0]
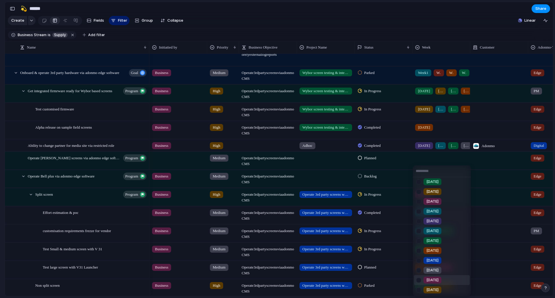
click at [443, 282] on li "[DATE]" at bounding box center [442, 280] width 56 height 10
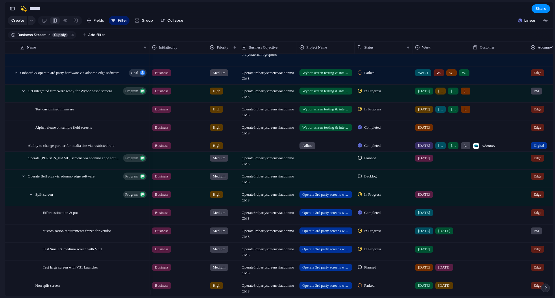
click at [0, 147] on div "Feedback Prototypes My projects 🛠️ Sprint Plan Projects 🍎 June- Digital Plan 🧊 …" at bounding box center [32, 95] width 64 height 191
click at [538, 161] on span "Edge" at bounding box center [537, 158] width 8 height 6
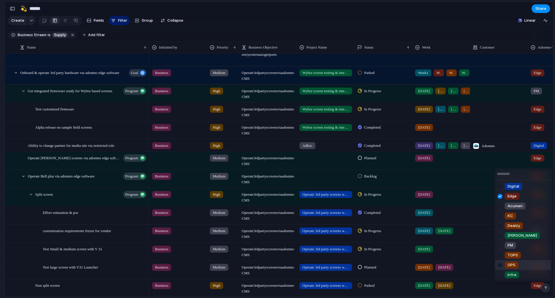
click at [517, 263] on div "OPS" at bounding box center [511, 264] width 14 height 7
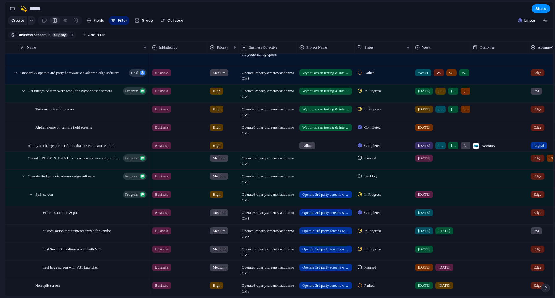
click at [544, 161] on div "Edge" at bounding box center [537, 158] width 14 height 7
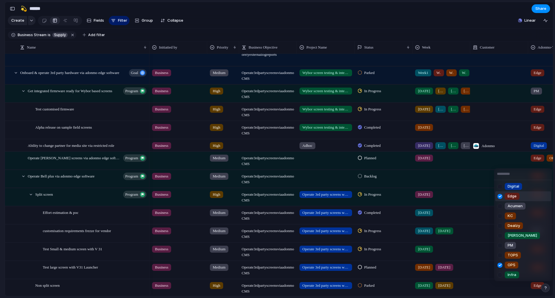
click at [503, 197] on div at bounding box center [500, 196] width 10 height 10
click at [484, 165] on div "Digital Edge Acumen KC Dealzy [PERSON_NAME] PM TOPS OPS Infra" at bounding box center [277, 149] width 555 height 298
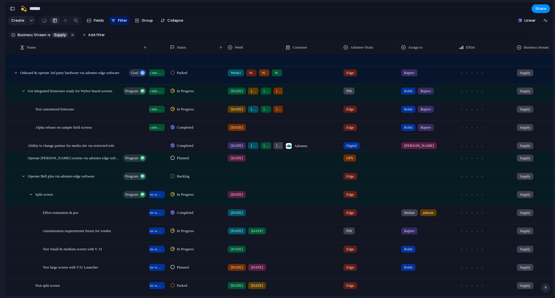
scroll to position [0, 223]
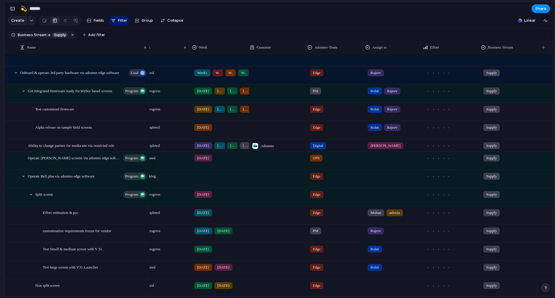
click at [379, 161] on div at bounding box center [393, 157] width 57 height 10
type input "******"
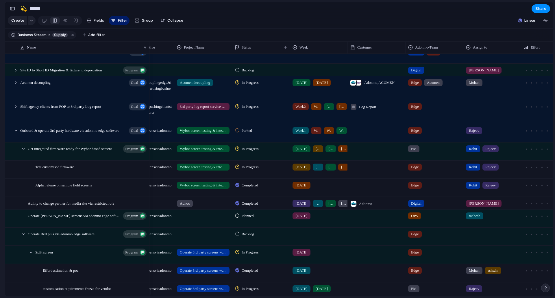
scroll to position [0, 111]
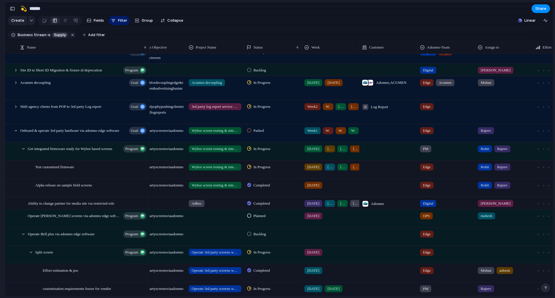
click at [262, 133] on span "Parked" at bounding box center [258, 131] width 10 height 6
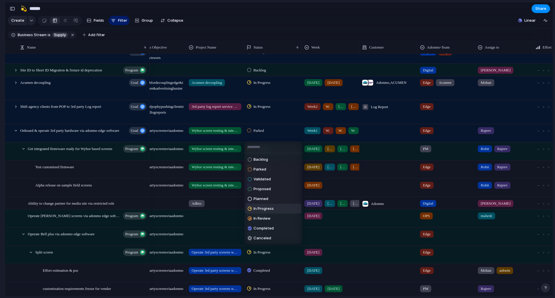
click at [266, 206] on span "In Progress" at bounding box center [263, 209] width 20 height 6
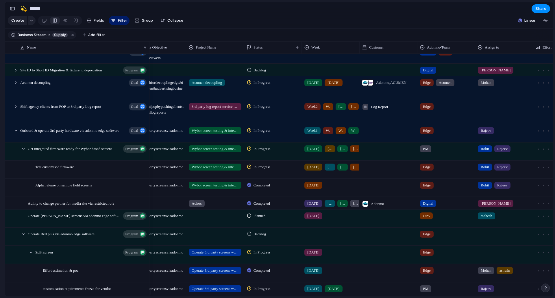
click at [364, 135] on div at bounding box center [388, 133] width 58 height 18
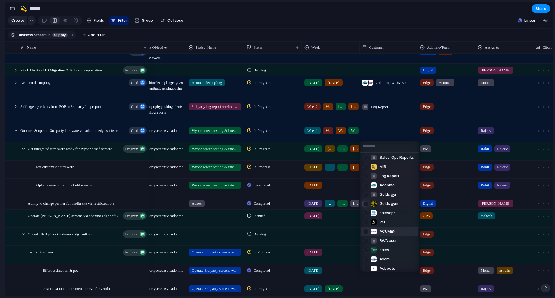
scroll to position [29, 0]
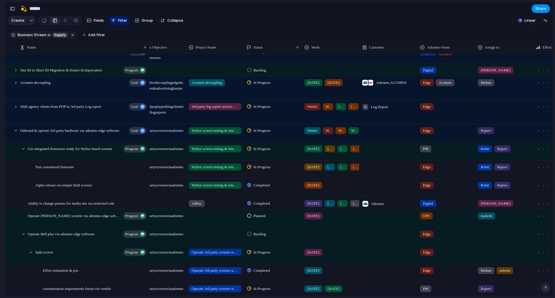
click at [334, 151] on div "Ops Campaign Live Sales-Ops Reports MIS Log Report Adonmo Golds gyn Golds gym s…" at bounding box center [277, 149] width 555 height 298
click at [329, 133] on span "Week2" at bounding box center [328, 131] width 5 height 6
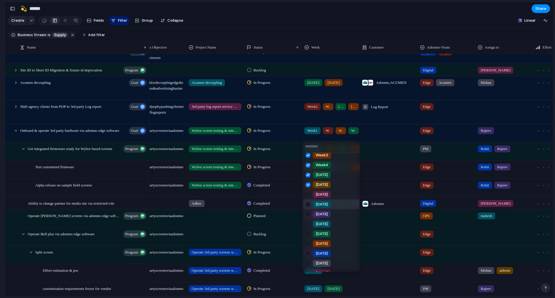
scroll to position [41, 0]
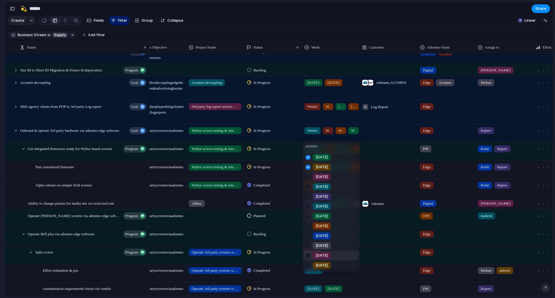
click at [327, 257] on div "[DATE]" at bounding box center [322, 255] width 18 height 7
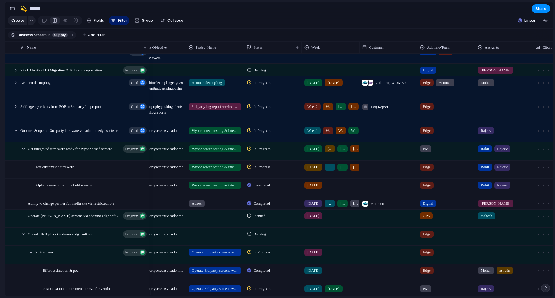
click at [335, 134] on div "Week1 Week2 Week3 Week4 [DATE] [DATE] [DATE]" at bounding box center [330, 130] width 57 height 10
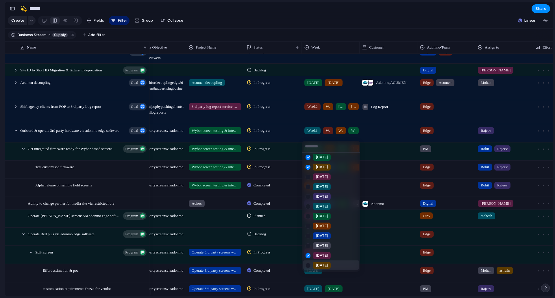
click at [323, 265] on span "[DATE]" at bounding box center [321, 265] width 12 height 6
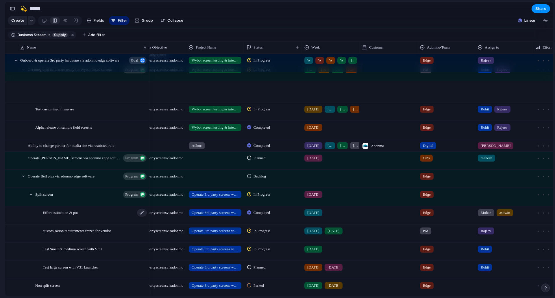
scroll to position [124, 0]
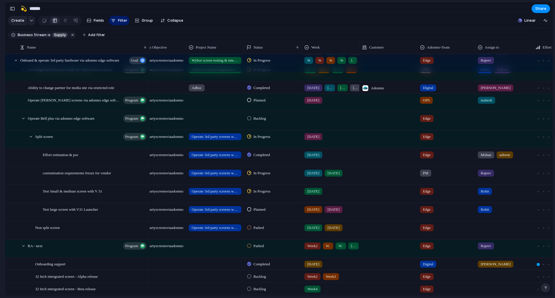
click at [344, 140] on div "[DATE]" at bounding box center [330, 136] width 57 height 10
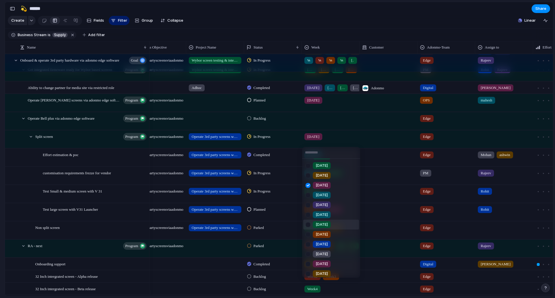
scroll to position [41, 0]
click at [319, 265] on div "[DATE]" at bounding box center [322, 261] width 18 height 7
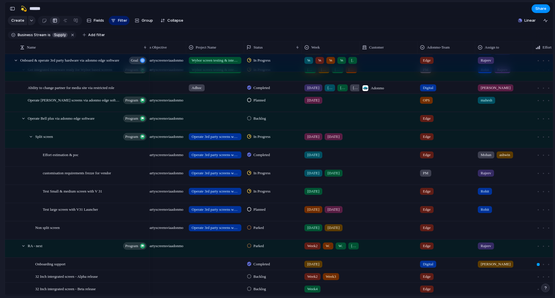
click at [365, 133] on div at bounding box center [388, 132] width 57 height 2
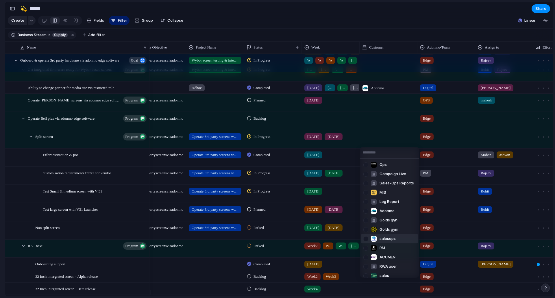
click at [332, 139] on div "Ops Campaign Live Sales-Ops Reports MIS Log Report Adonmo Golds gyn Golds gym s…" at bounding box center [277, 149] width 555 height 298
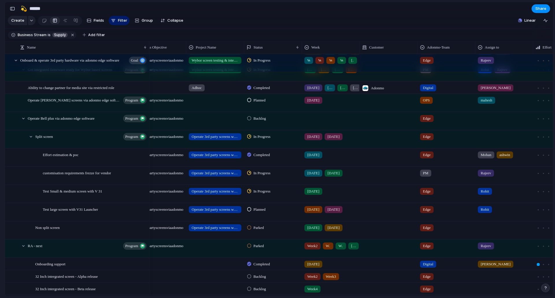
click at [332, 140] on span "[DATE]" at bounding box center [333, 137] width 12 height 6
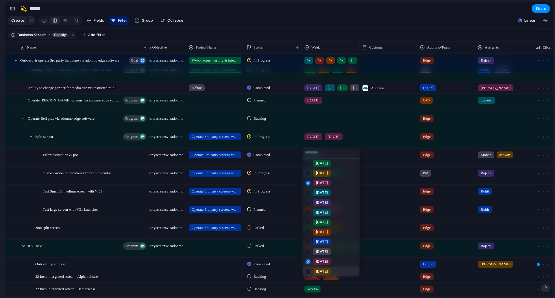
click at [324, 270] on span "[DATE]" at bounding box center [321, 271] width 12 height 6
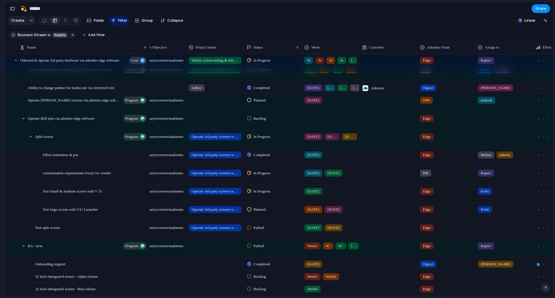
click at [358, 177] on div "[DATE] [DATE]" at bounding box center [330, 172] width 57 height 10
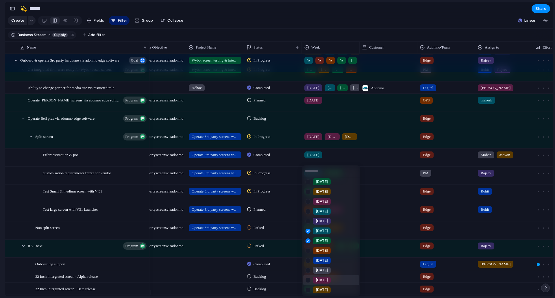
click at [316, 282] on span "[DATE]" at bounding box center [321, 280] width 12 height 6
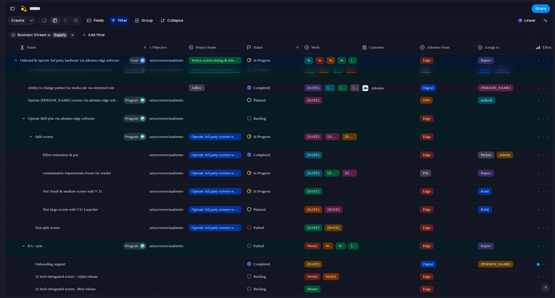
click at [364, 177] on div at bounding box center [388, 176] width 58 height 18
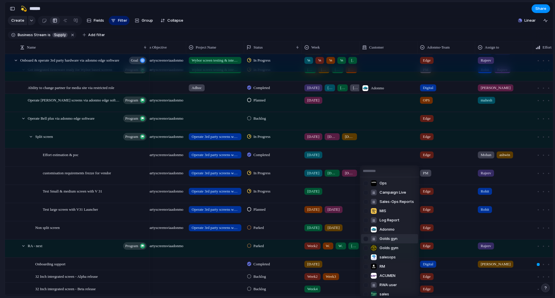
click at [106, 194] on div "Ops Campaign Live Sales-Ops Reports MIS Log Report Adonmo Golds gyn Golds gym s…" at bounding box center [277, 149] width 555 height 298
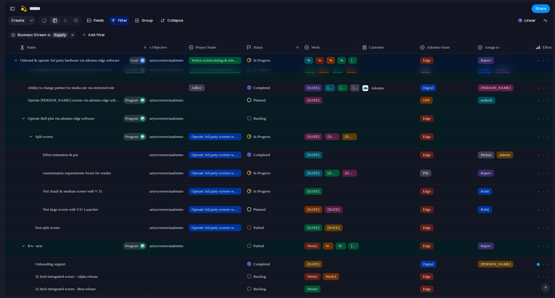
click at [341, 195] on div "[DATE]" at bounding box center [330, 190] width 57 height 10
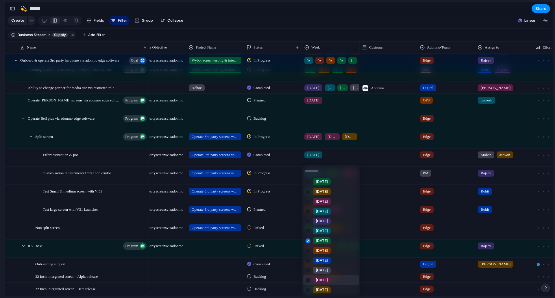
click at [322, 281] on span "[DATE]" at bounding box center [321, 280] width 12 height 6
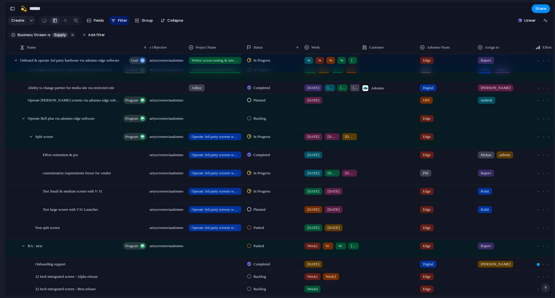
click at [337, 213] on div "[DATE]" at bounding box center [333, 209] width 18 height 7
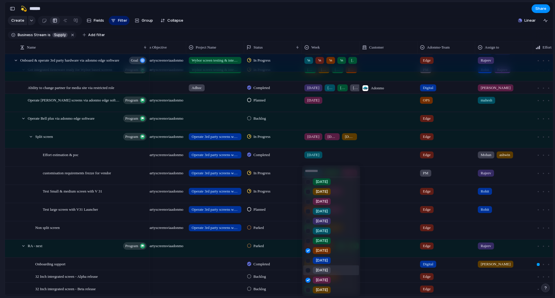
click at [402, 214] on div "Week1 Week2 Week3 Week4 [DATE] [DATE] [DATE] [DATE] [DATE] [DATE] [DATE] [DATE]…" at bounding box center [277, 149] width 555 height 298
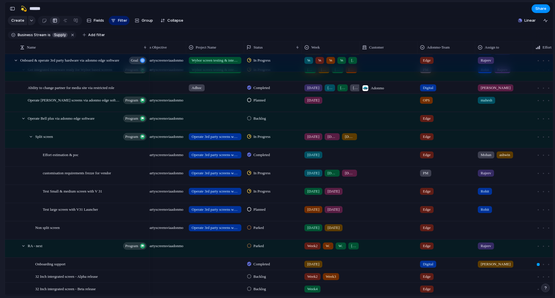
click at [268, 230] on div "Parked" at bounding box center [272, 227] width 57 height 10
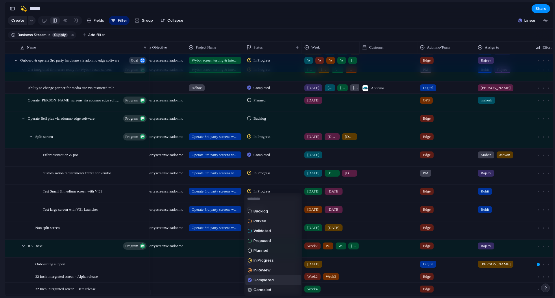
click at [264, 277] on span "Completed" at bounding box center [263, 280] width 20 height 6
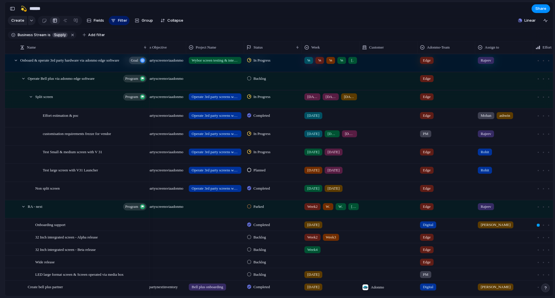
scroll to position [182, 0]
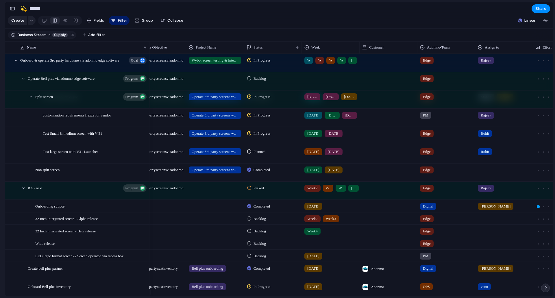
click at [480, 172] on div at bounding box center [503, 169] width 57 height 10
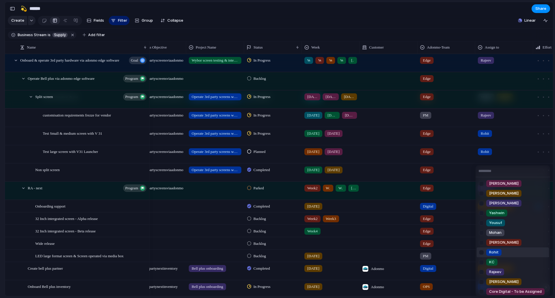
click at [481, 252] on div at bounding box center [481, 252] width 10 height 10
click at [480, 272] on div at bounding box center [481, 272] width 10 height 10
click at [463, 252] on div "[PERSON_NAME] [PERSON_NAME] [PERSON_NAME] Aditya [PERSON_NAME] [PERSON_NAME] [P…" at bounding box center [277, 149] width 555 height 298
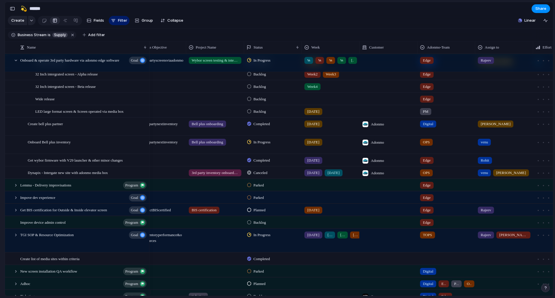
scroll to position [413, 0]
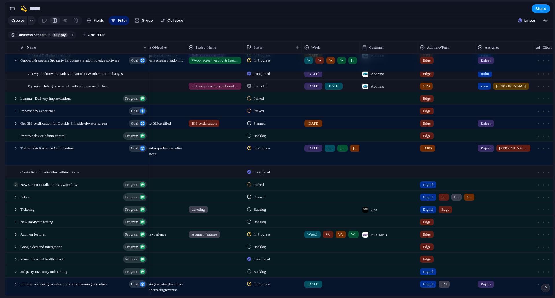
click at [16, 187] on div at bounding box center [15, 184] width 5 height 5
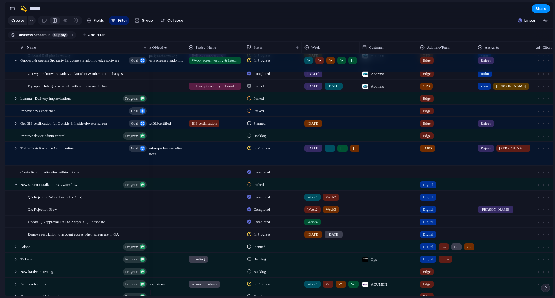
click at [341, 238] on div "[DATE] [DATE]" at bounding box center [330, 233] width 57 height 10
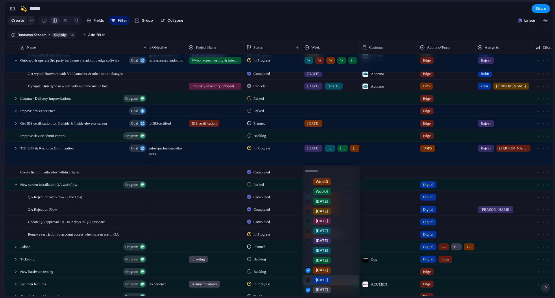
scroll to position [41, 0]
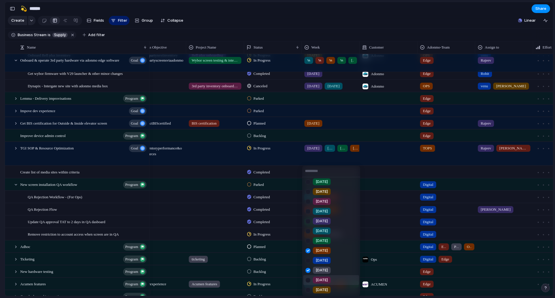
drag, startPoint x: 326, startPoint y: 278, endPoint x: 307, endPoint y: 271, distance: 19.8
click at [326, 278] on div "[DATE]" at bounding box center [322, 279] width 18 height 7
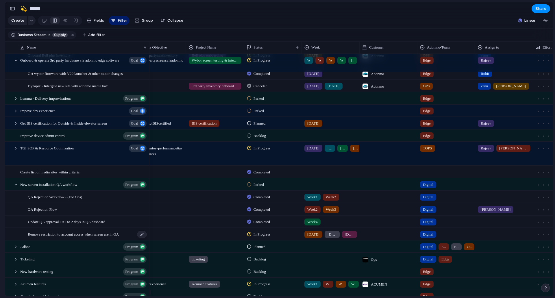
scroll to position [471, 0]
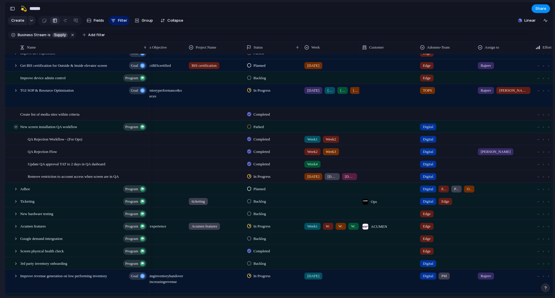
click at [14, 129] on div at bounding box center [15, 126] width 5 height 5
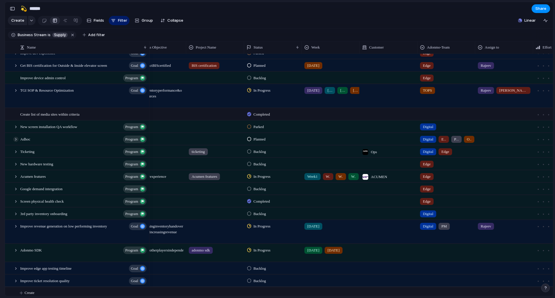
click at [18, 142] on div at bounding box center [15, 139] width 5 height 5
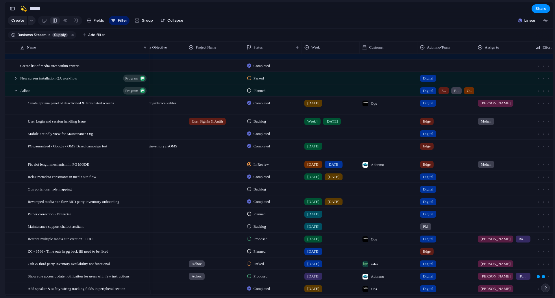
scroll to position [557, 0]
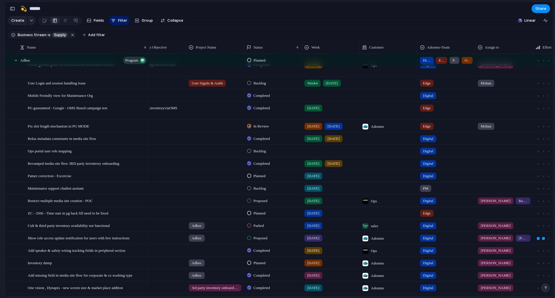
click at [321, 217] on div "[DATE]" at bounding box center [330, 212] width 57 height 10
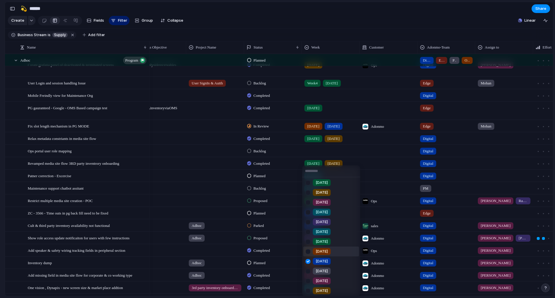
scroll to position [41, 0]
click at [323, 287] on span "[DATE]" at bounding box center [321, 290] width 12 height 6
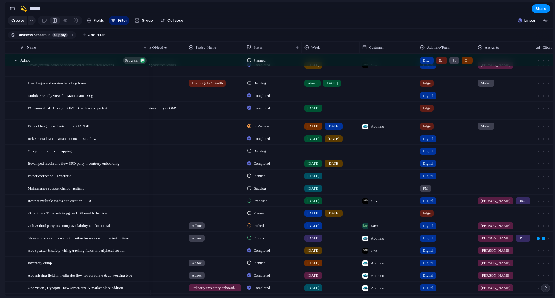
click at [328, 216] on span "[DATE]" at bounding box center [333, 213] width 12 height 6
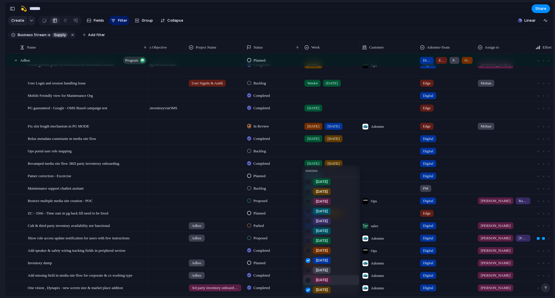
click at [320, 279] on span "[DATE]" at bounding box center [321, 280] width 12 height 6
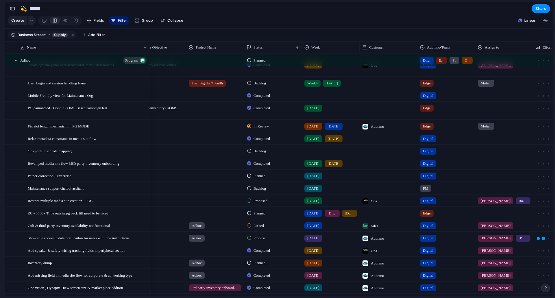
scroll to position [615, 0]
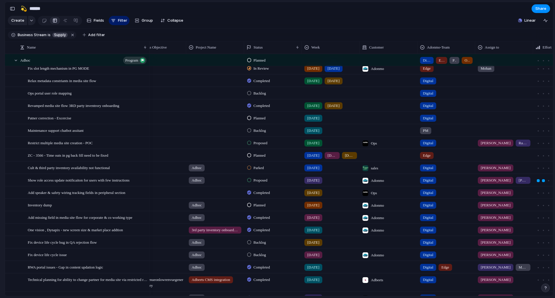
click at [265, 208] on span "Planned" at bounding box center [259, 205] width 12 height 6
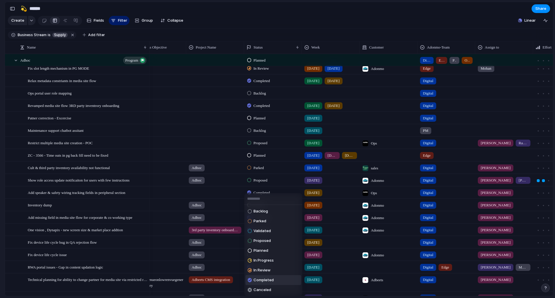
click at [268, 278] on span "Completed" at bounding box center [263, 280] width 20 height 6
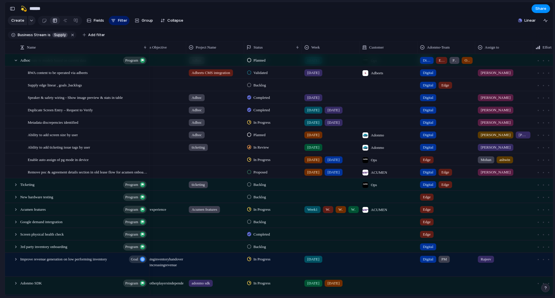
scroll to position [973, 0]
